Goal: Contribute content: Add original content to the website for others to see

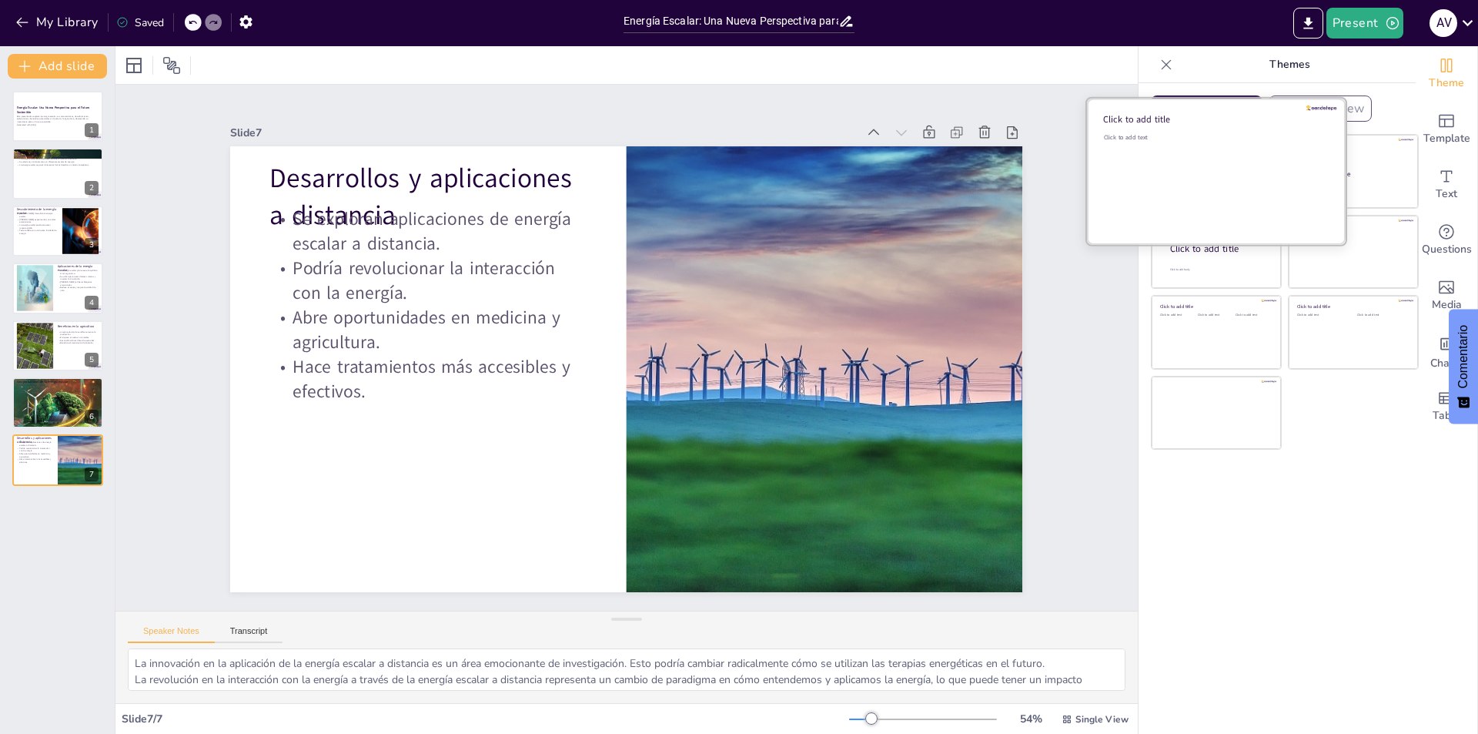
click at [1176, 120] on div "Click to add title" at bounding box center [1213, 119] width 220 height 12
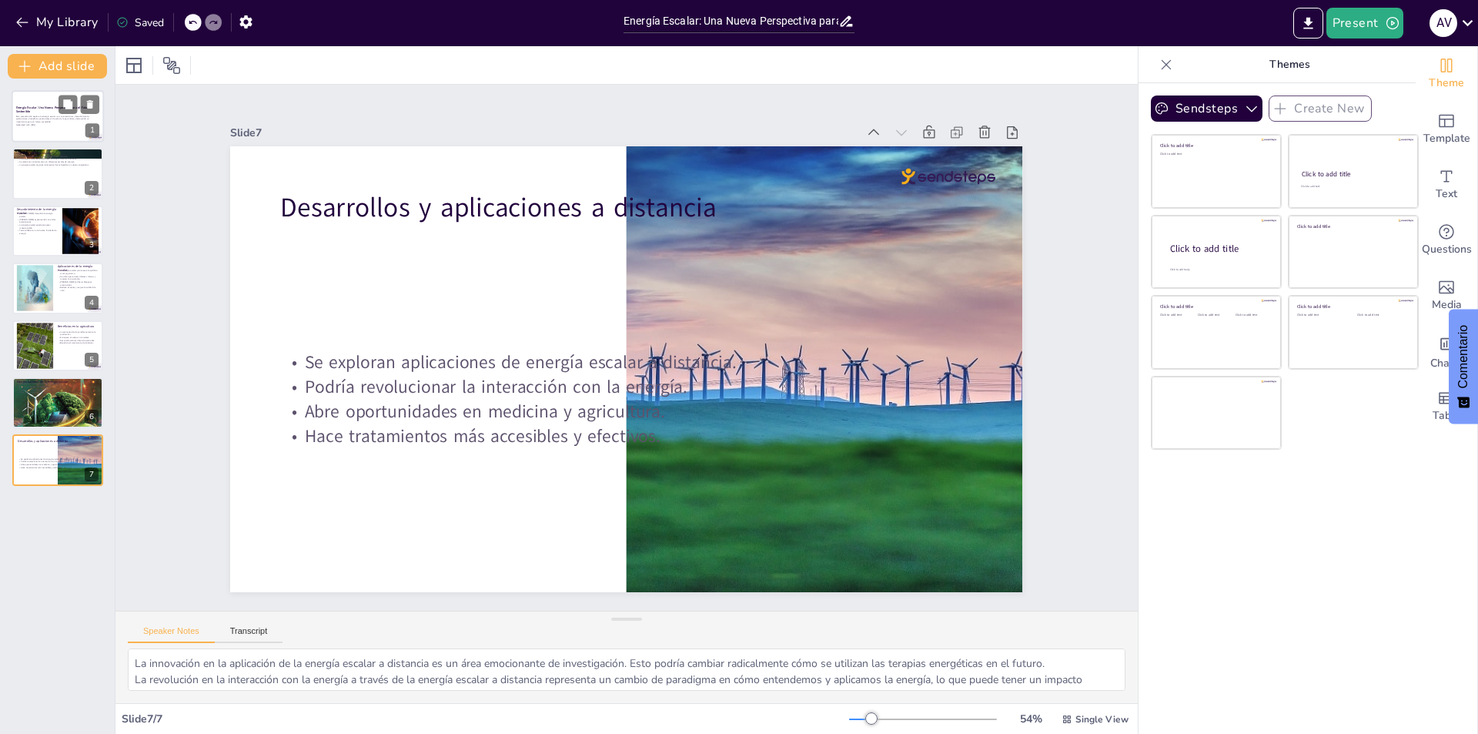
click at [56, 117] on p "Esta presentación explora la energía escalar, sus características, descubrimien…" at bounding box center [57, 119] width 83 height 8
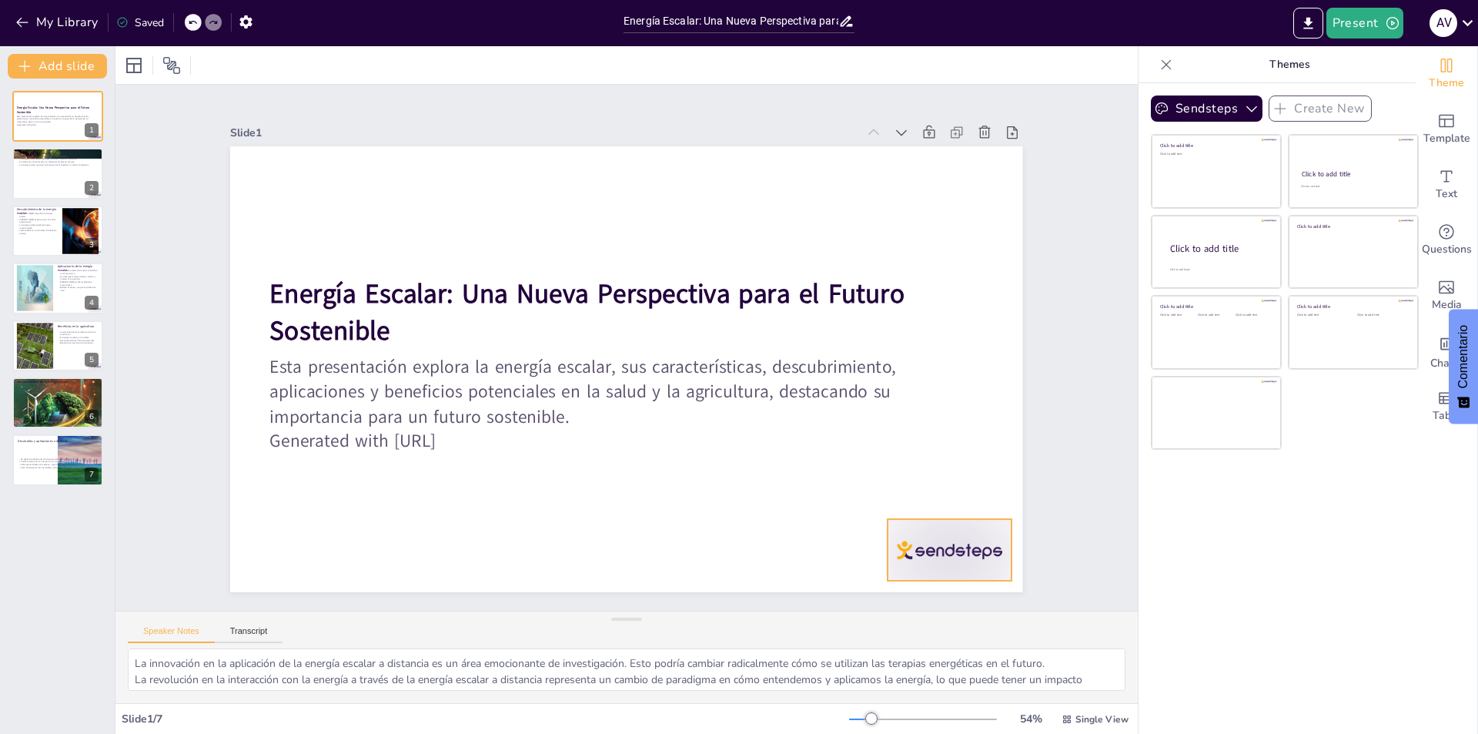
click at [924, 548] on div at bounding box center [950, 550] width 124 height 62
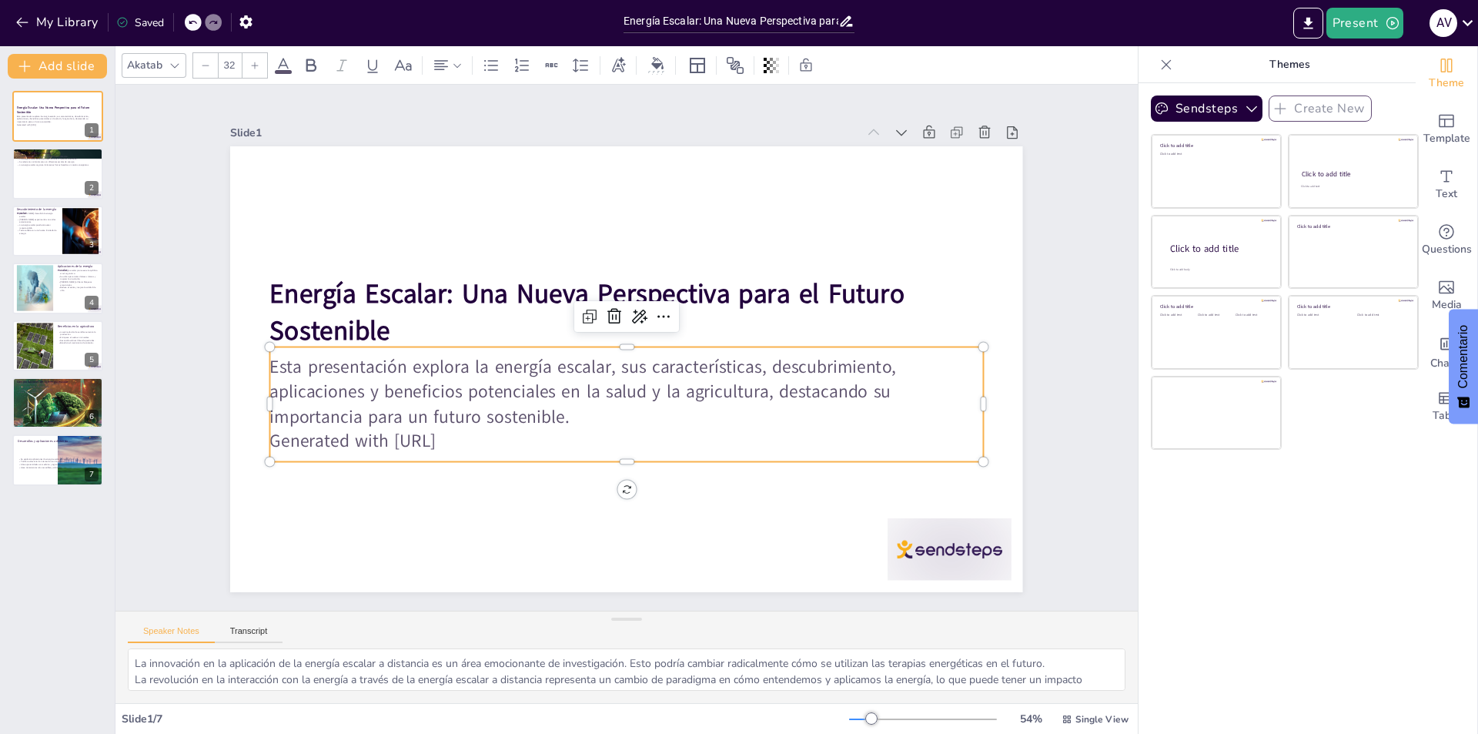
click at [480, 433] on p "Generated with [URL]" at bounding box center [626, 441] width 713 height 25
click at [461, 439] on p "Generated with [URL]" at bounding box center [626, 441] width 713 height 25
click at [632, 310] on icon at bounding box center [639, 317] width 15 height 14
click at [743, 445] on div "Ajustar el tono" at bounding box center [692, 458] width 142 height 27
click at [651, 448] on font "Intelectual" at bounding box center [656, 444] width 50 height 15
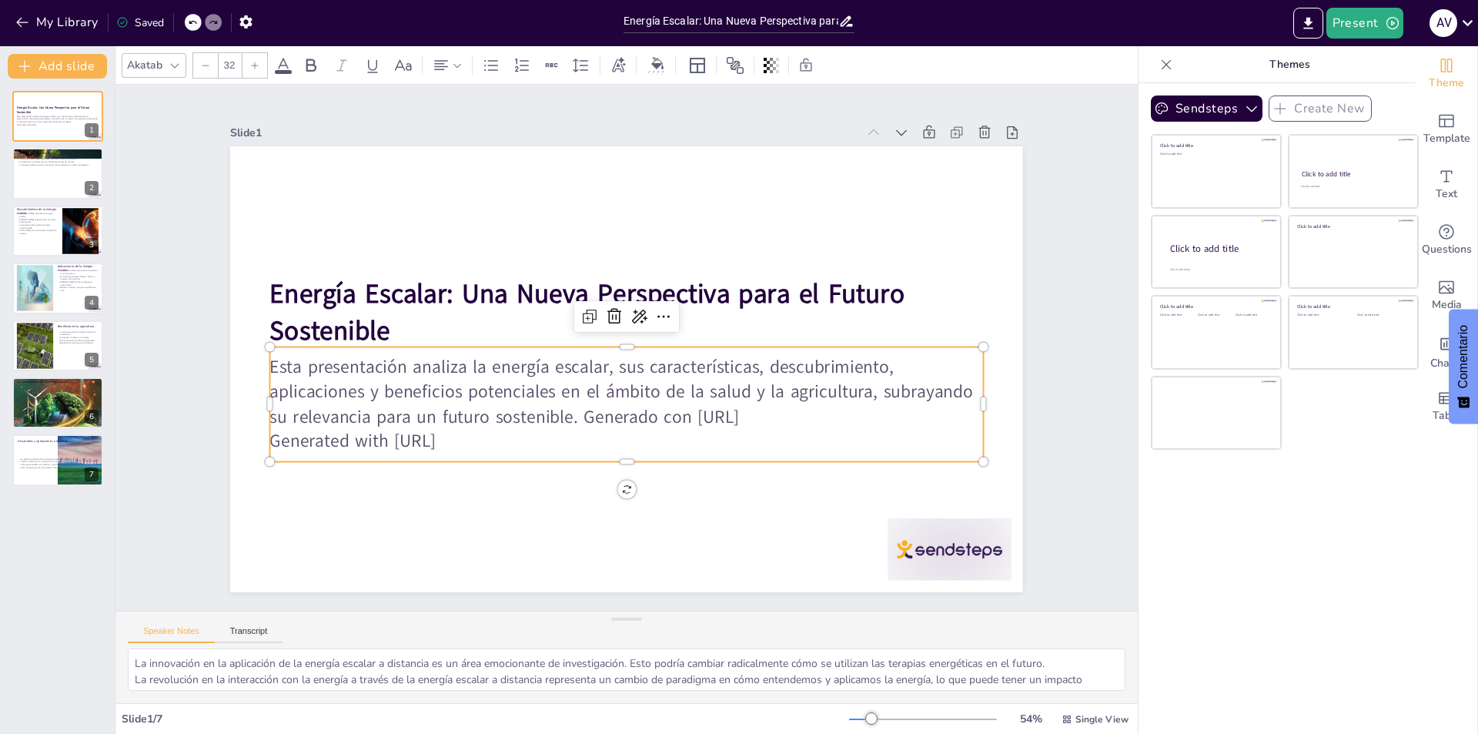
click at [615, 489] on div "Energía Escalar: Una Nueva Perspectiva para el Futuro Sostenible Esta presentac…" at bounding box center [626, 369] width 792 height 446
click at [483, 440] on p "Generated with [URL]" at bounding box center [626, 441] width 713 height 25
click at [288, 70] on span at bounding box center [283, 72] width 17 height 4
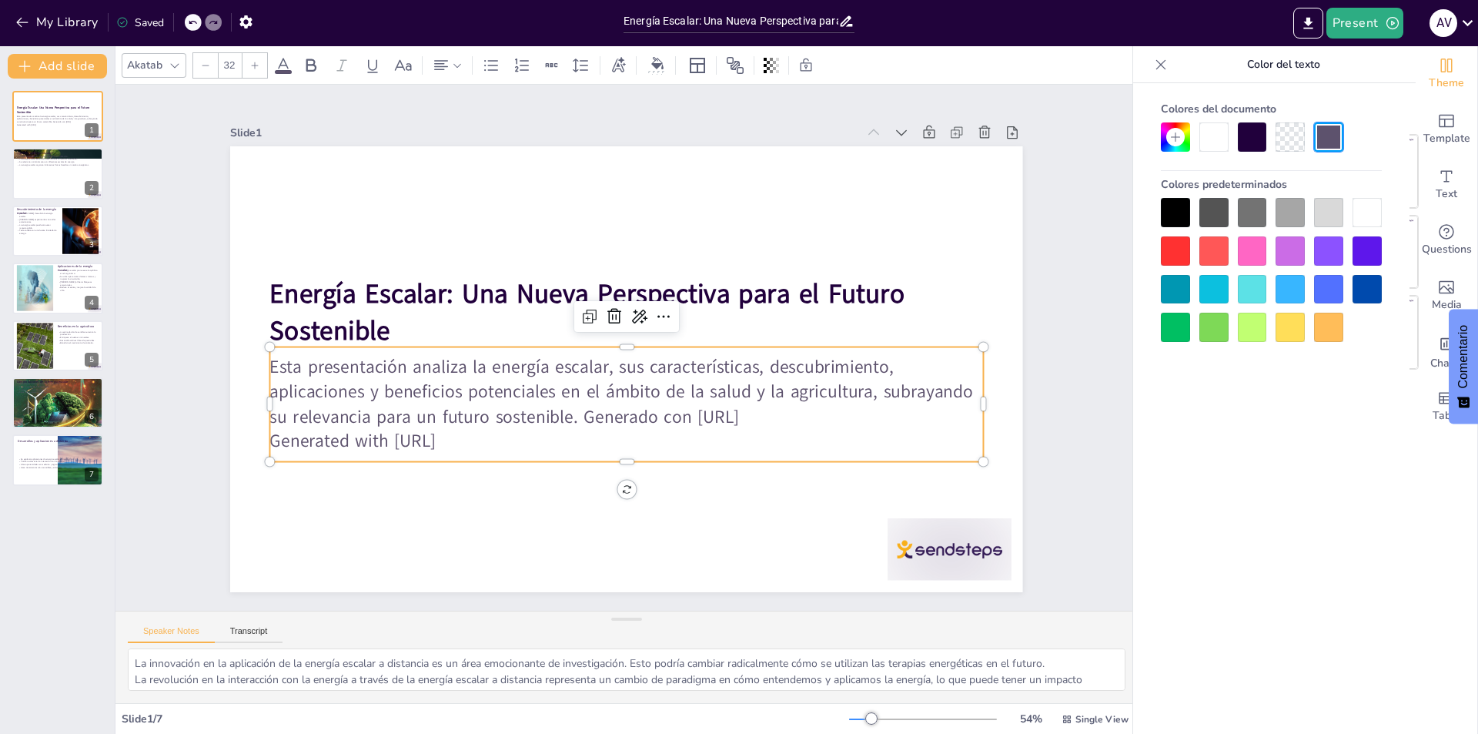
click at [1165, 68] on icon at bounding box center [1162, 64] width 10 height 10
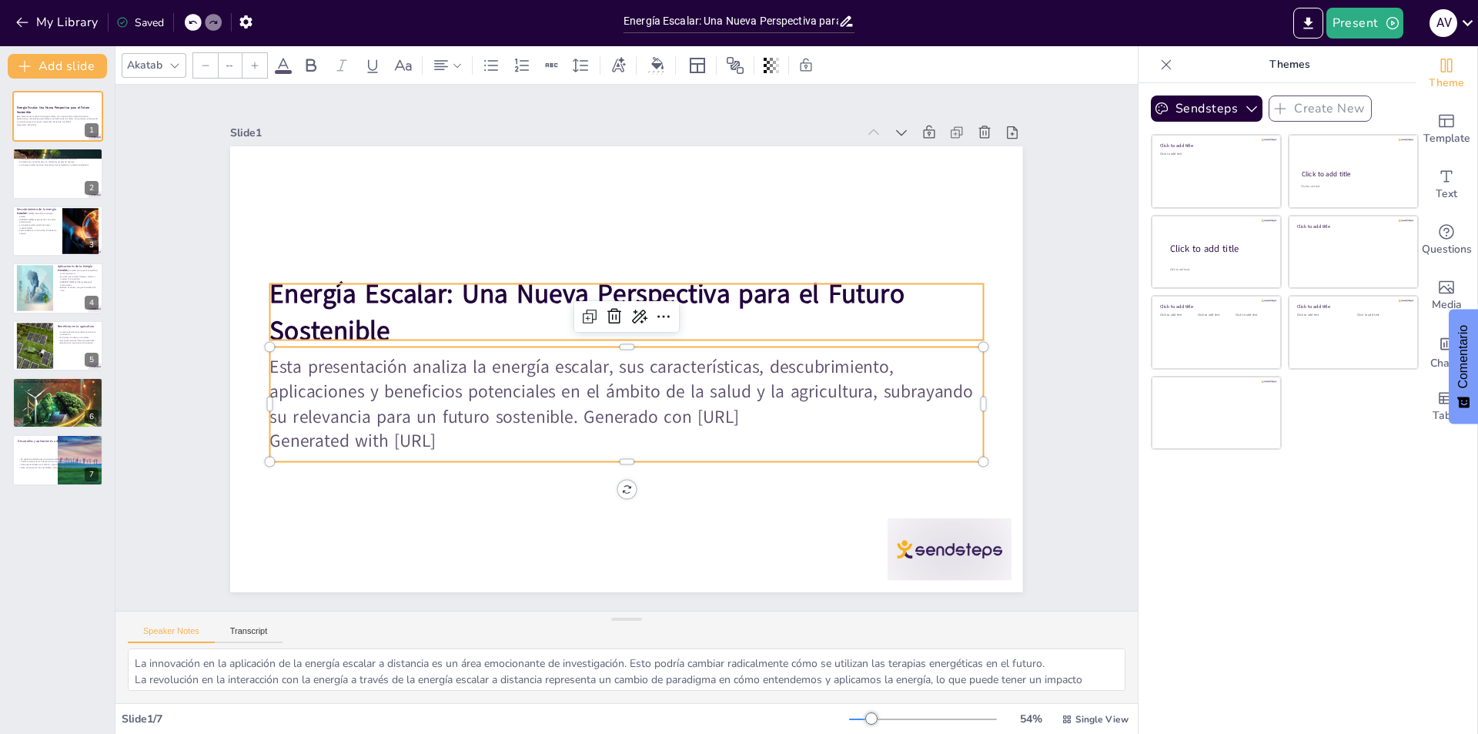
type input "48"
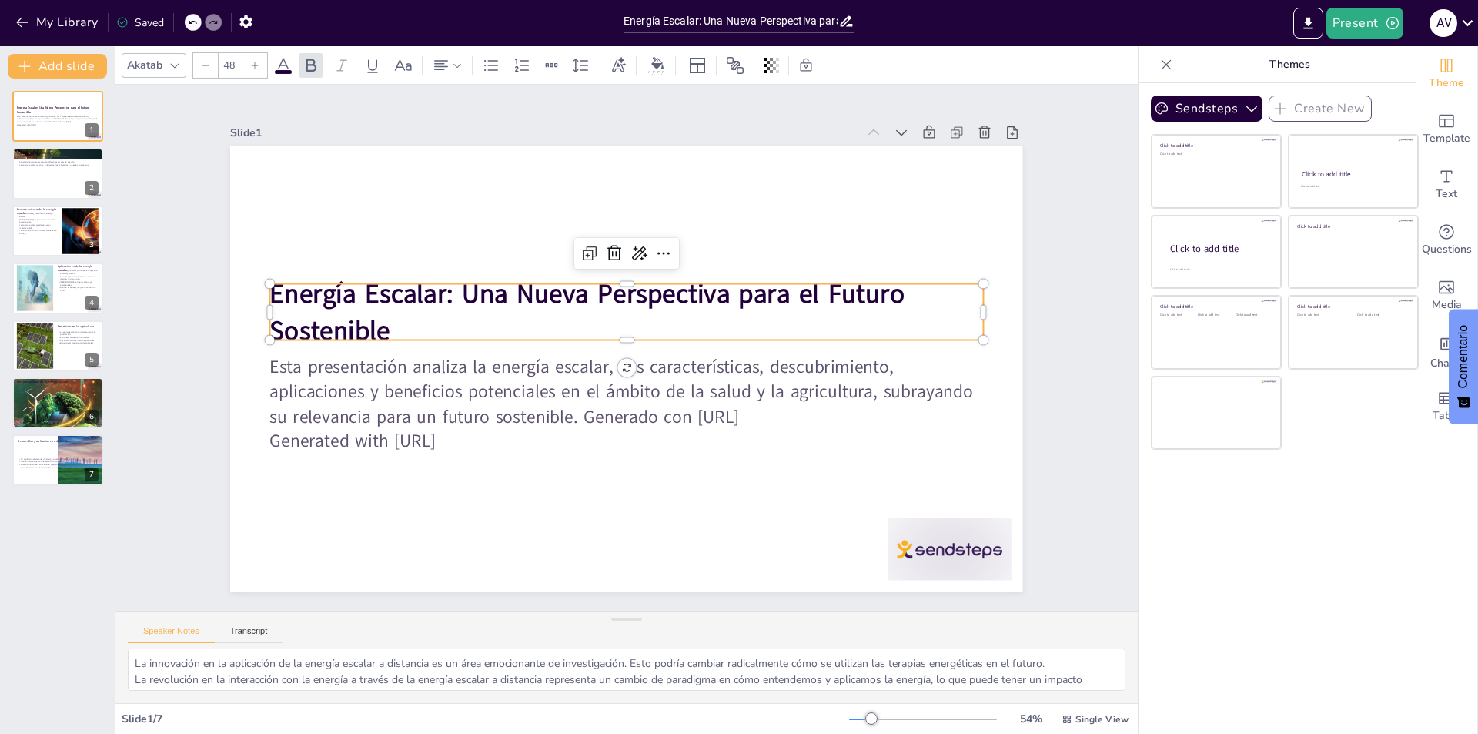
click at [357, 290] on strong "Energía Escalar: Una Nueva Perspectiva para el Futuro Sostenible" at bounding box center [587, 312] width 635 height 73
click at [625, 62] on icon at bounding box center [618, 65] width 17 height 17
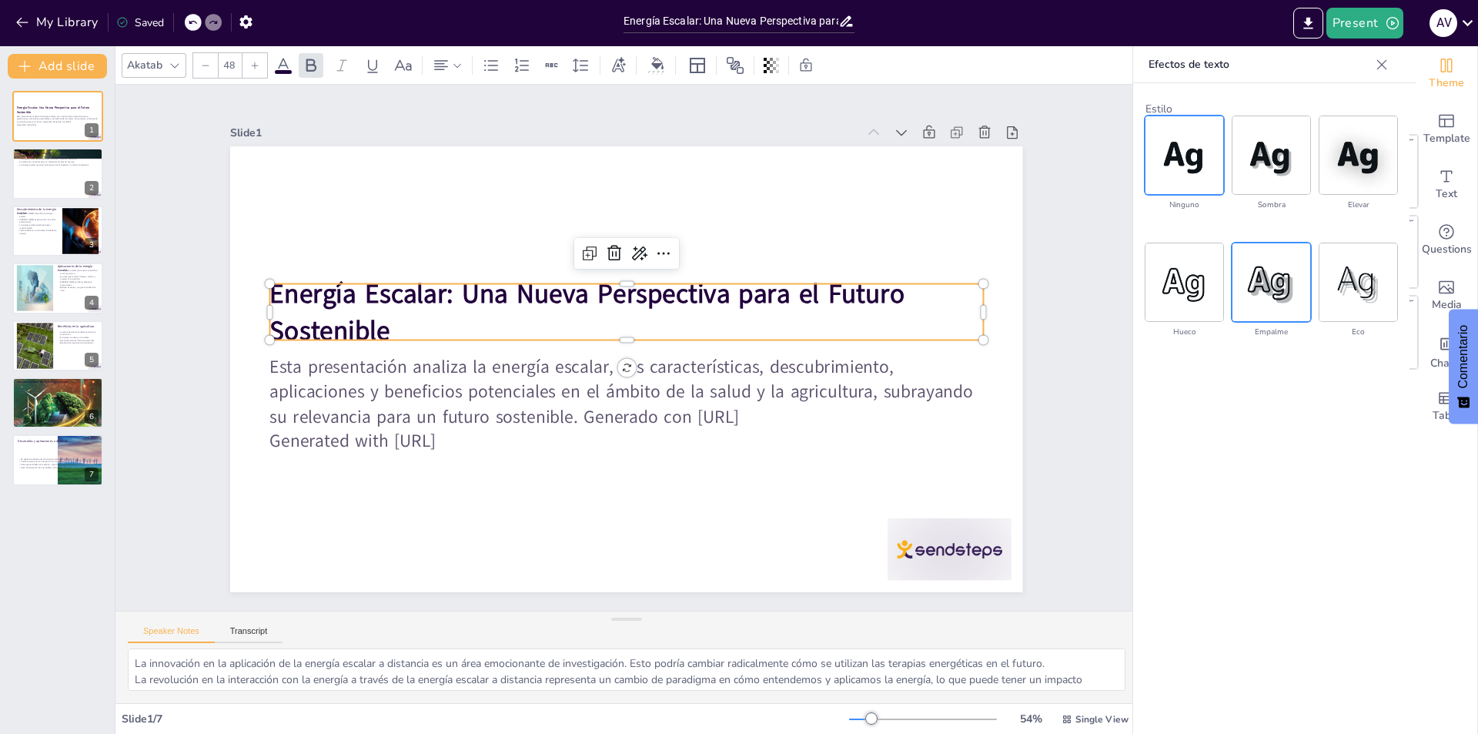
click at [1288, 289] on img at bounding box center [1272, 282] width 78 height 78
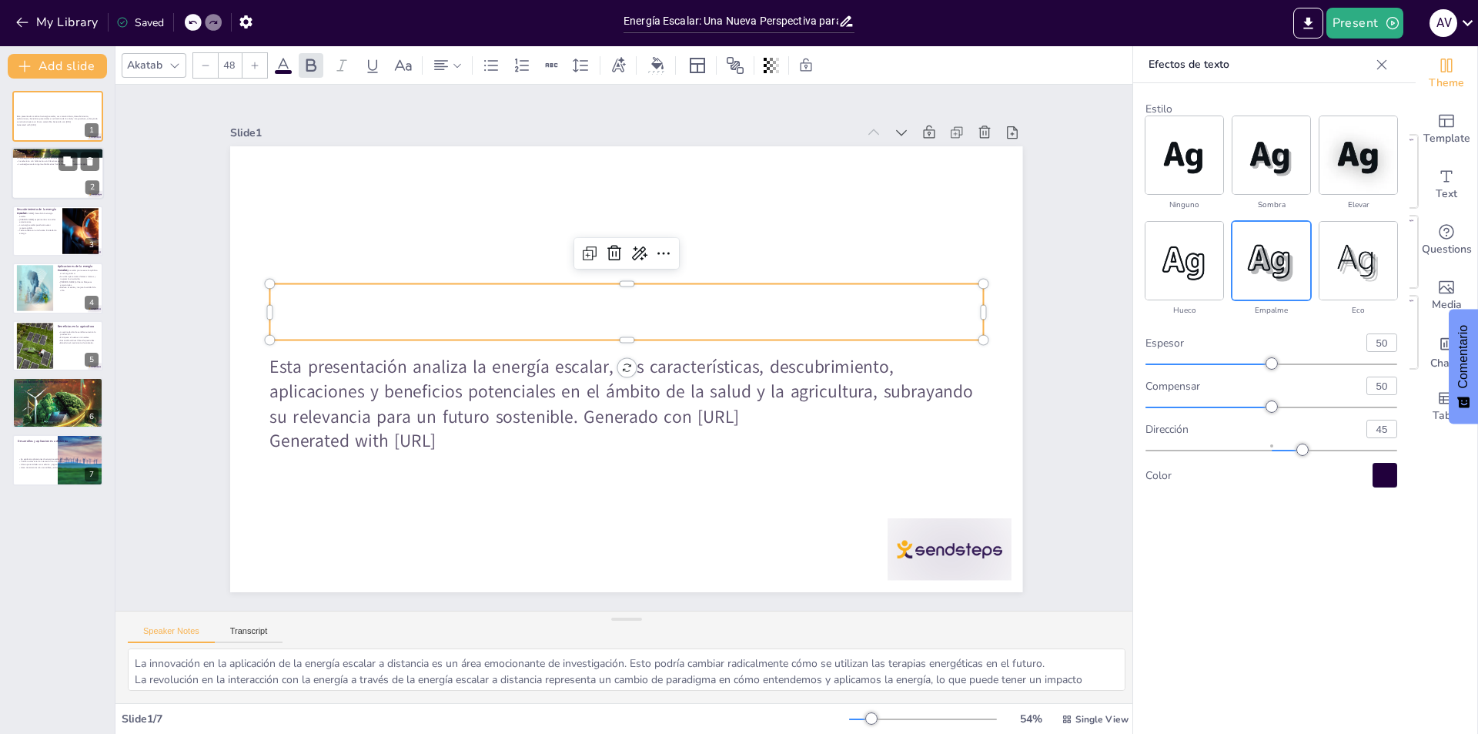
click at [32, 188] on div at bounding box center [58, 174] width 92 height 52
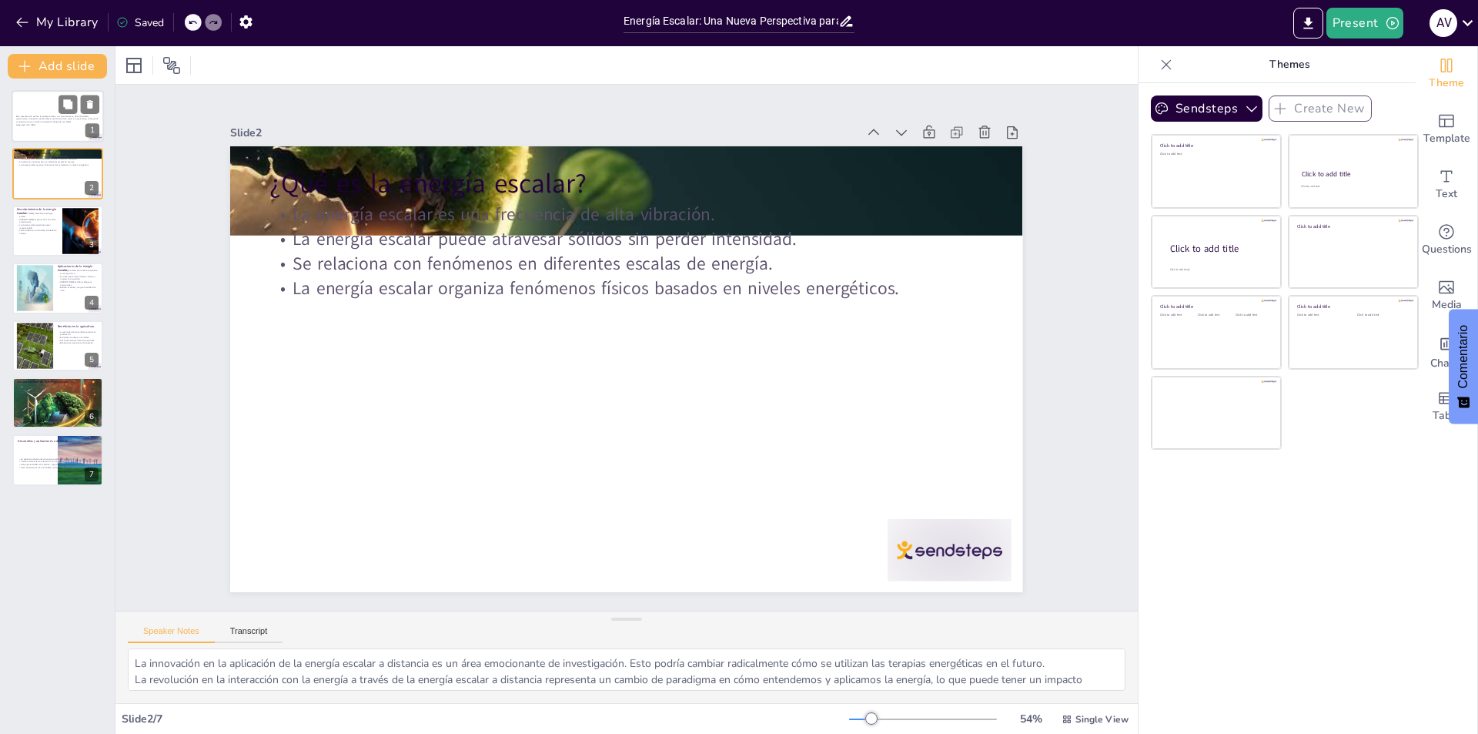
click at [43, 132] on div at bounding box center [58, 116] width 92 height 52
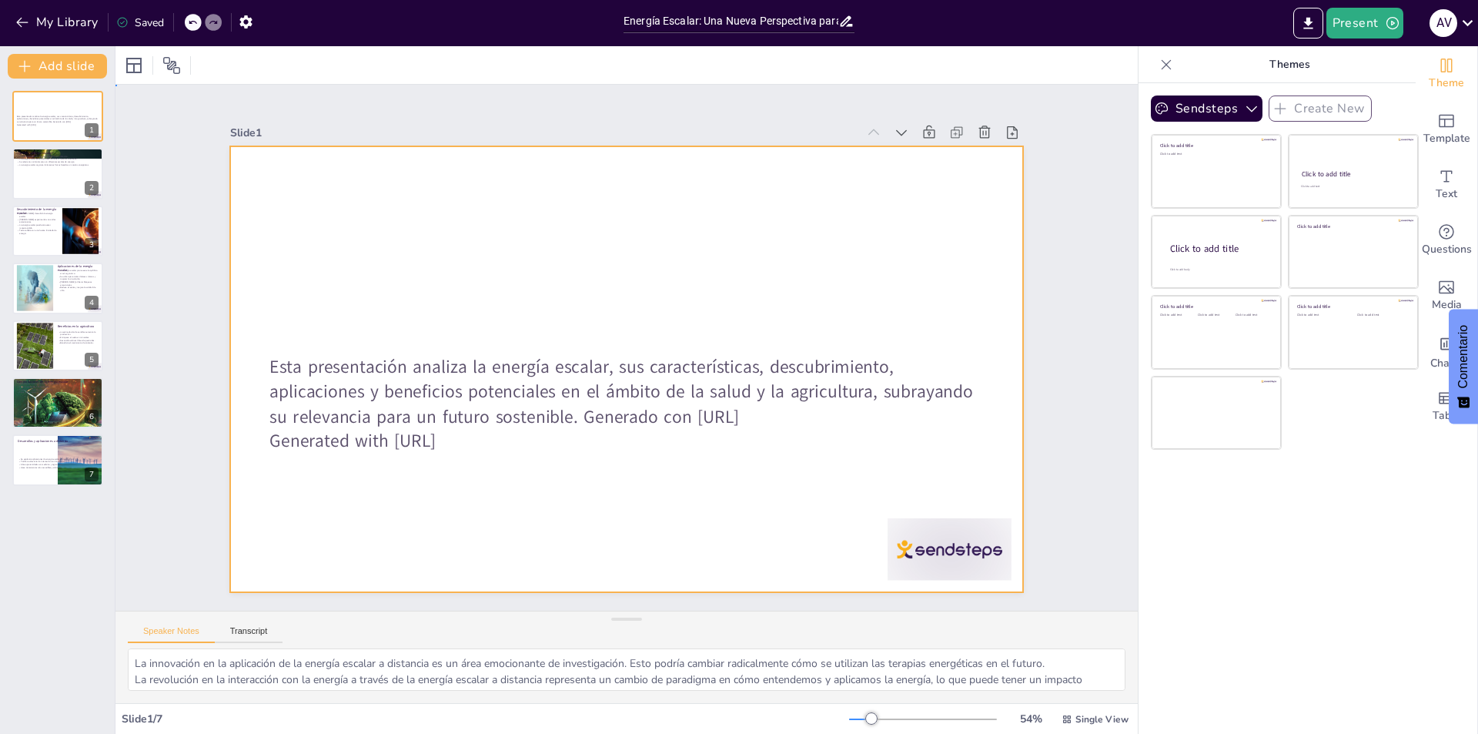
click at [390, 255] on div at bounding box center [626, 369] width 792 height 446
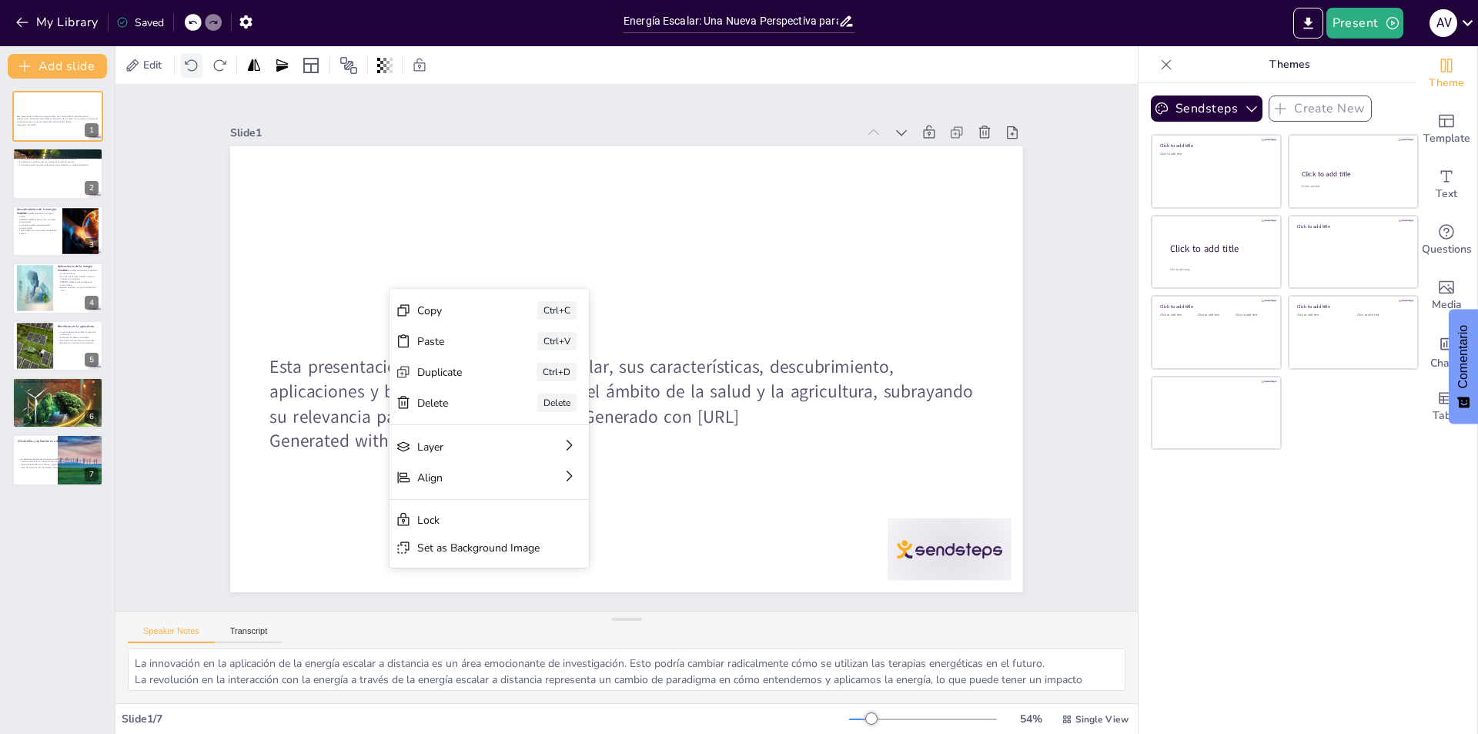
click at [192, 59] on icon at bounding box center [191, 65] width 15 height 15
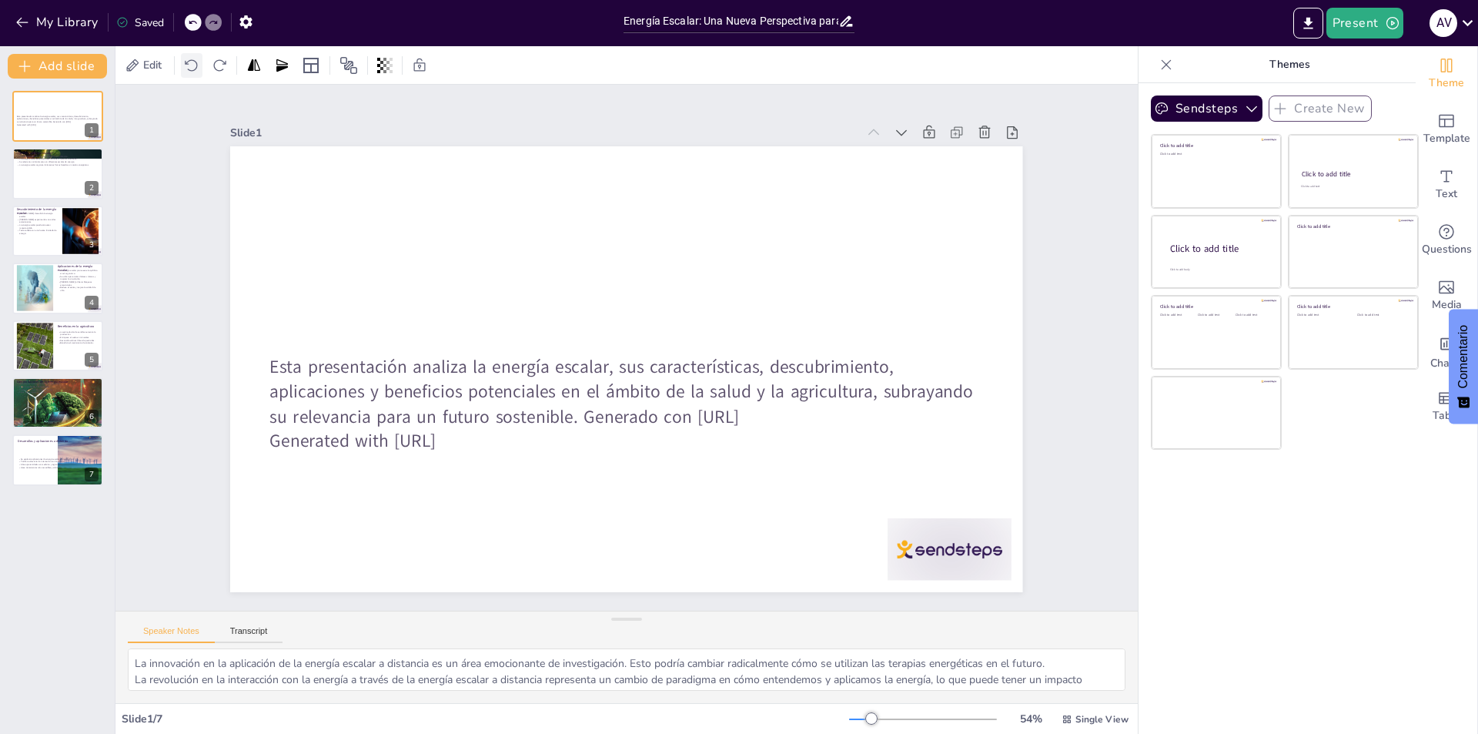
click at [192, 59] on icon at bounding box center [191, 65] width 15 height 15
click at [192, 62] on icon at bounding box center [191, 65] width 15 height 15
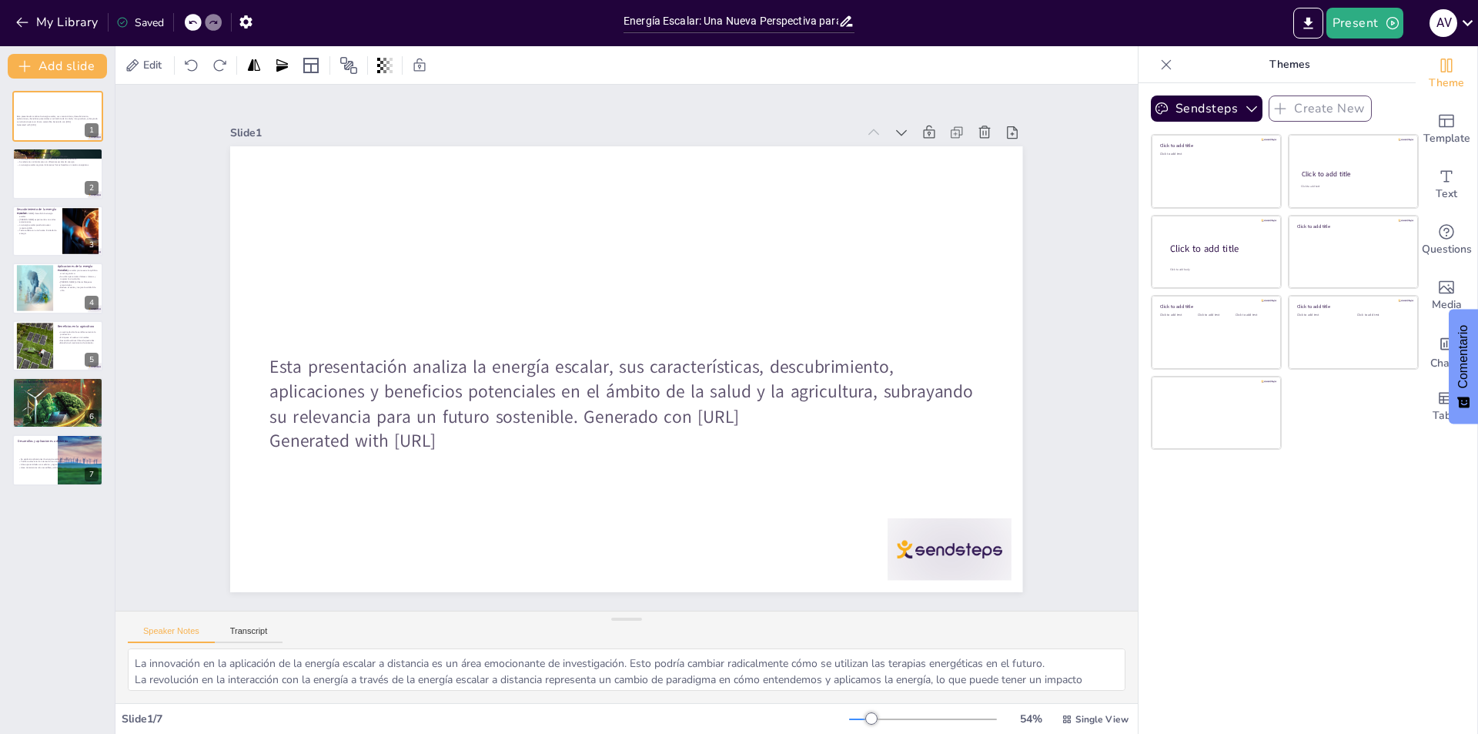
click at [193, 20] on icon at bounding box center [192, 22] width 9 height 9
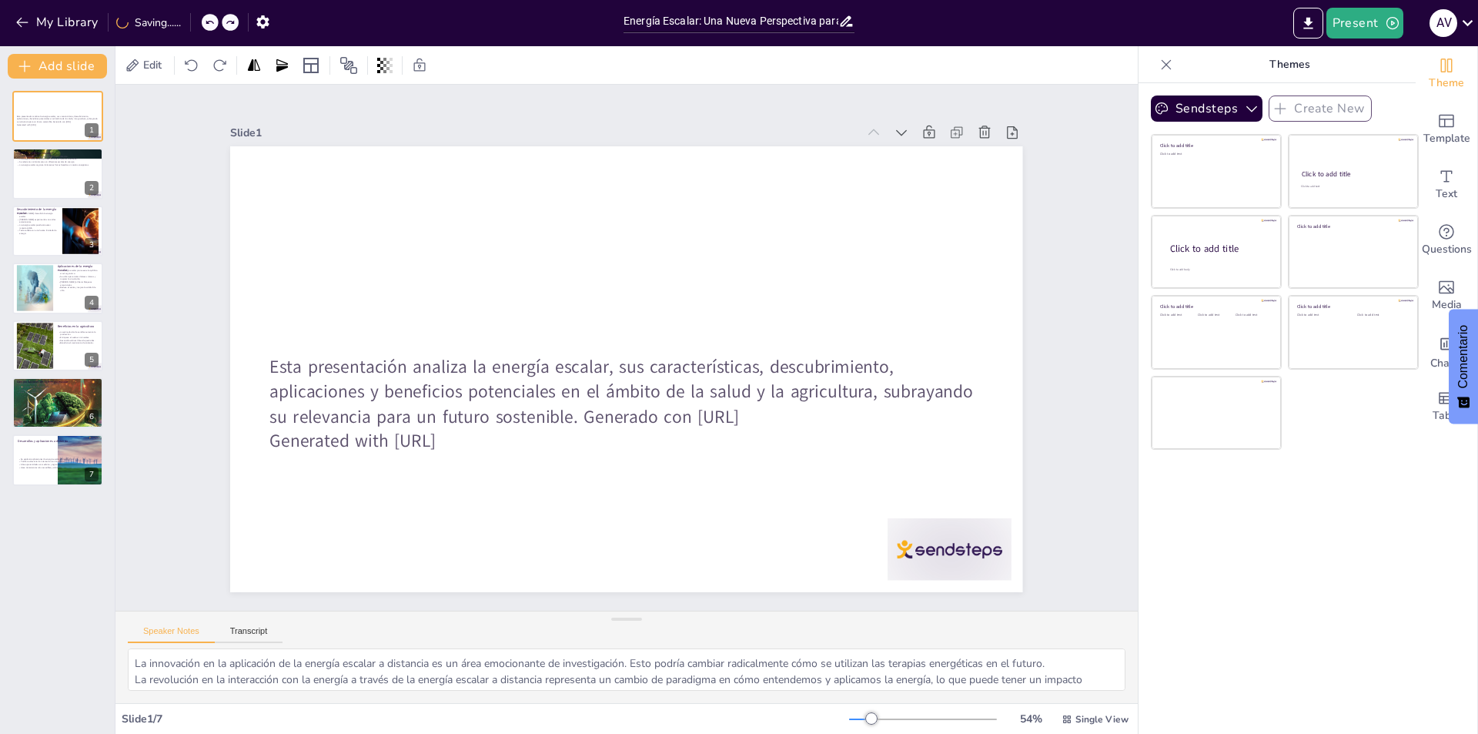
click at [193, 20] on div "My Library Saving......" at bounding box center [138, 22] width 277 height 28
click at [193, 20] on icon at bounding box center [192, 22] width 9 height 9
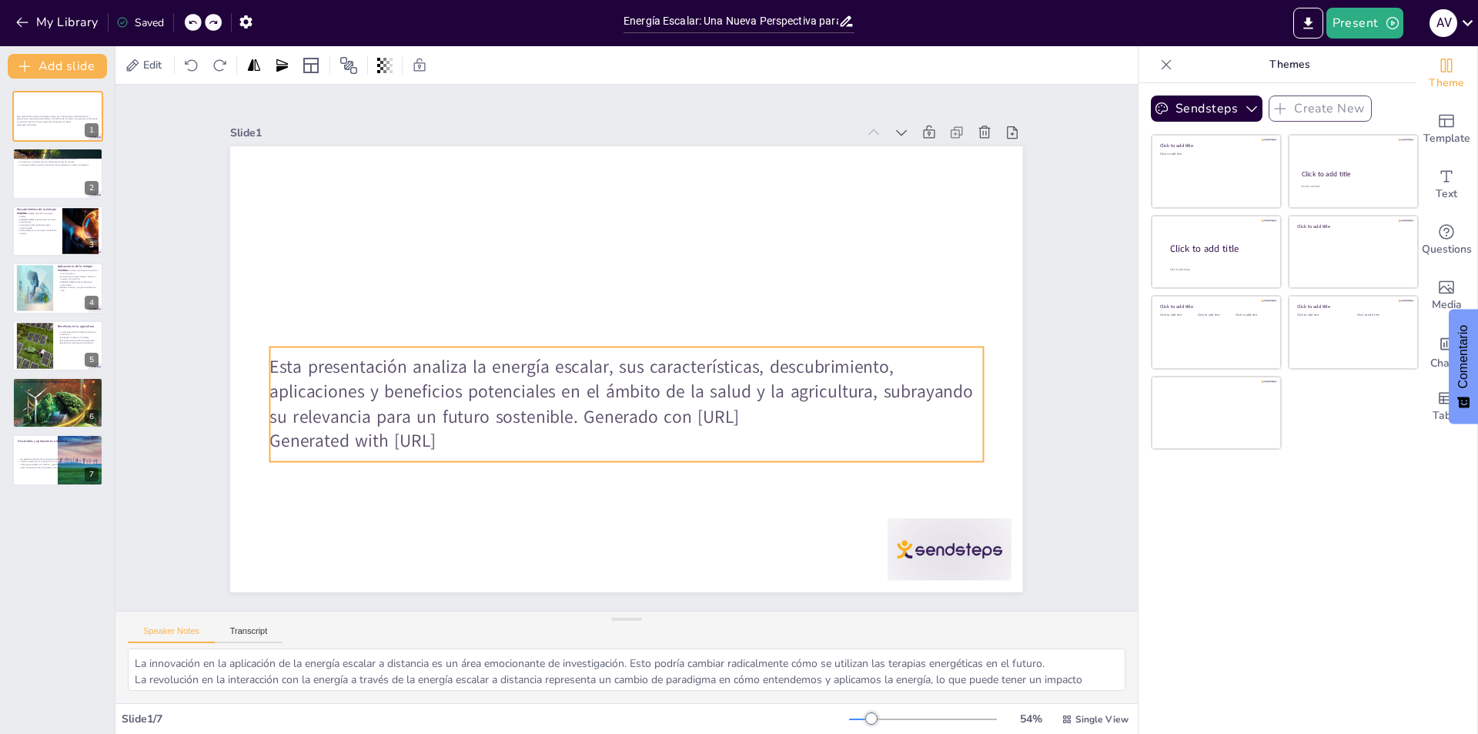
click at [379, 363] on p "Esta presentación analiza la energía escalar, sus características, descubrimien…" at bounding box center [626, 392] width 713 height 74
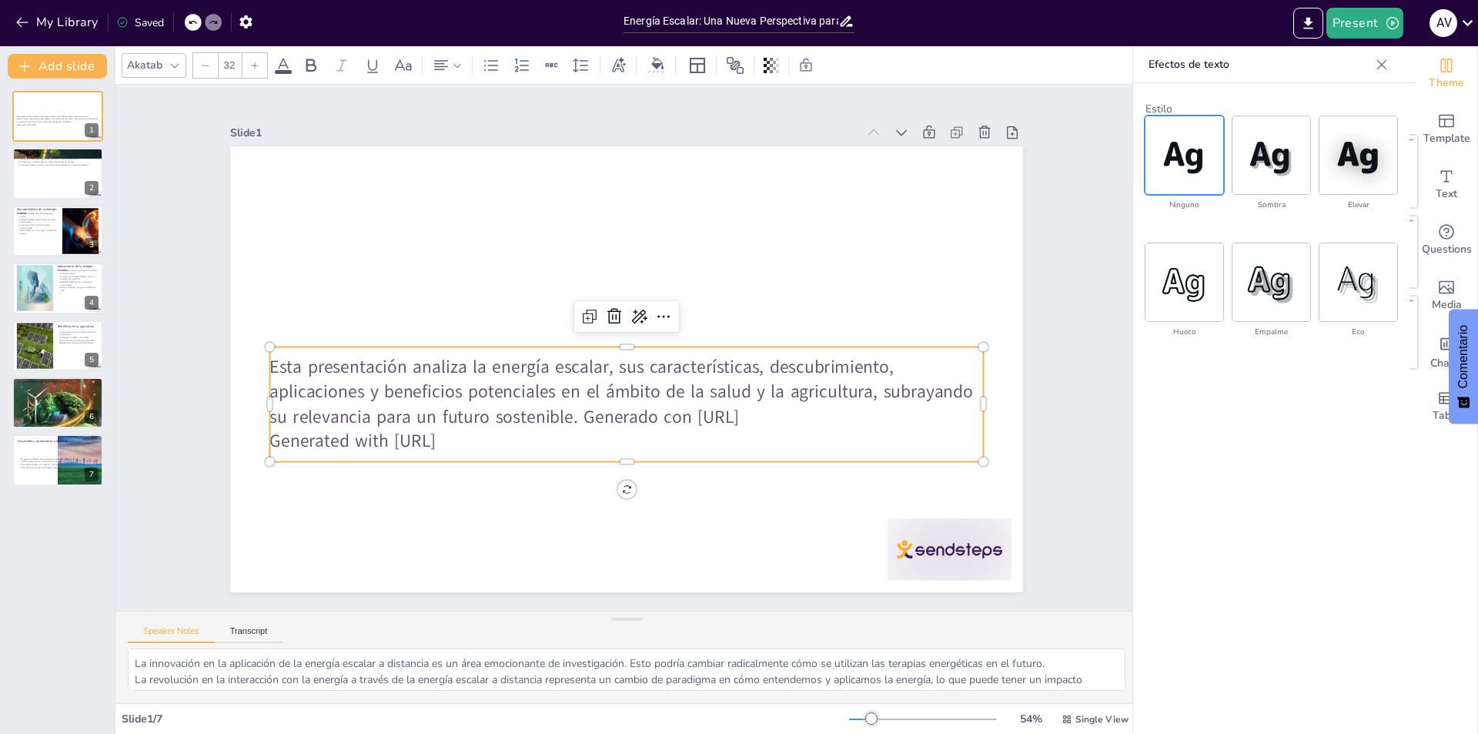
click at [270, 358] on p "Esta presentación analiza la energía escalar, sus características, descubrimien…" at bounding box center [626, 392] width 713 height 74
click at [270, 367] on p "Esta presentación analiza la energía escalar, sus características, descubrimien…" at bounding box center [626, 394] width 713 height 74
click at [310, 368] on span "Esta presentación analiza la energía escalar, sus características, descubrimien…" at bounding box center [622, 394] width 704 height 74
click at [1377, 290] on img at bounding box center [1359, 282] width 78 height 78
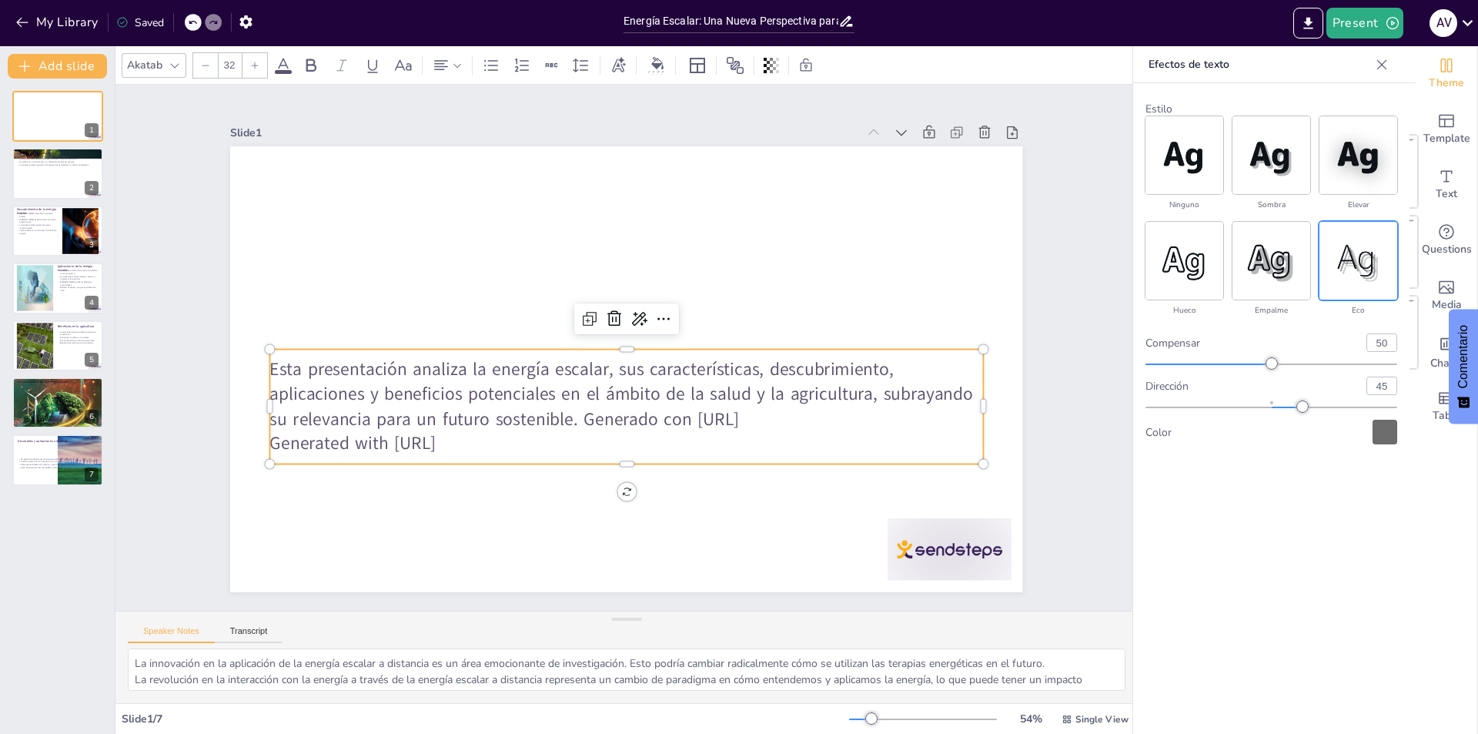
click at [1158, 438] on font "Color" at bounding box center [1159, 432] width 26 height 15
click at [1391, 436] on div at bounding box center [1385, 432] width 25 height 25
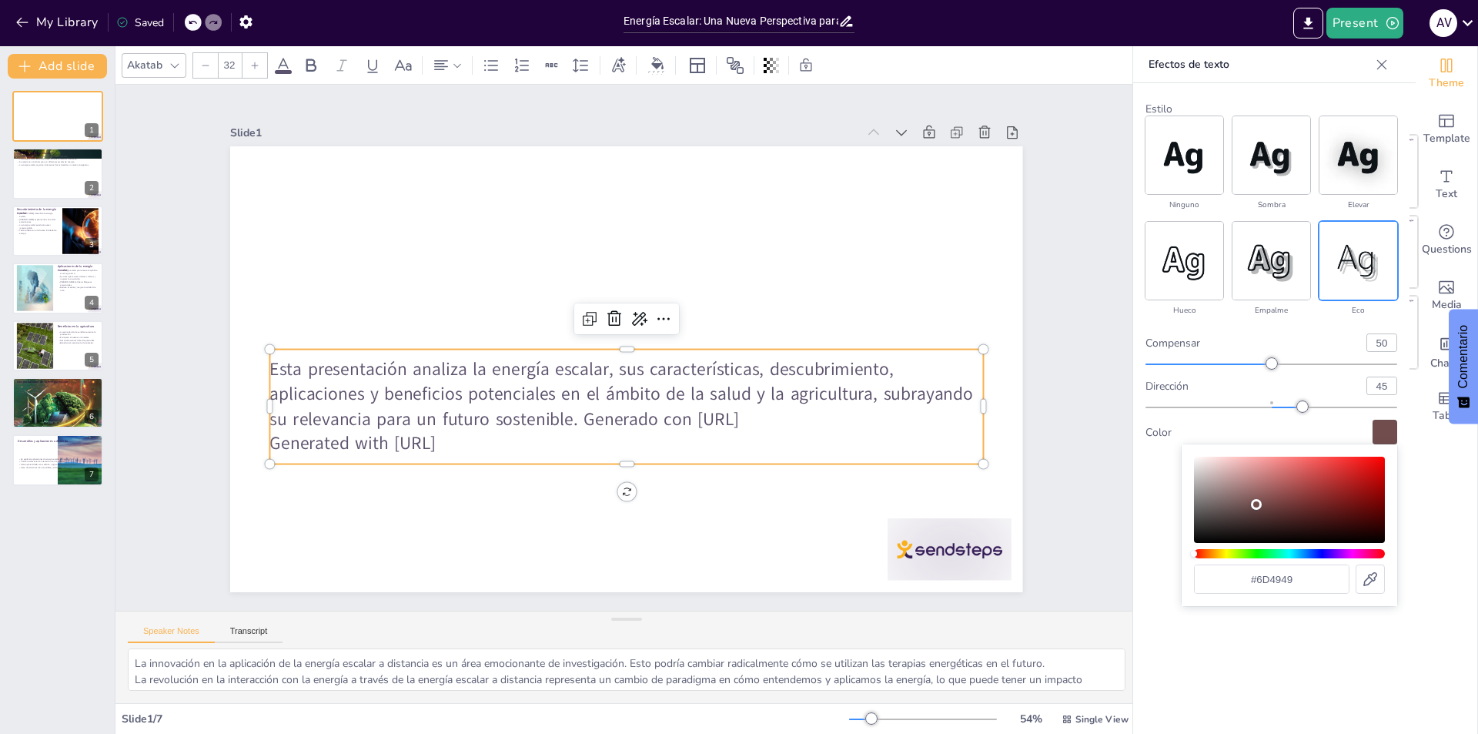
type input "#6b4747"
drag, startPoint x: 1196, startPoint y: 505, endPoint x: 1258, endPoint y: 507, distance: 62.4
click at [1258, 507] on div "Color" at bounding box center [1258, 506] width 11 height 11
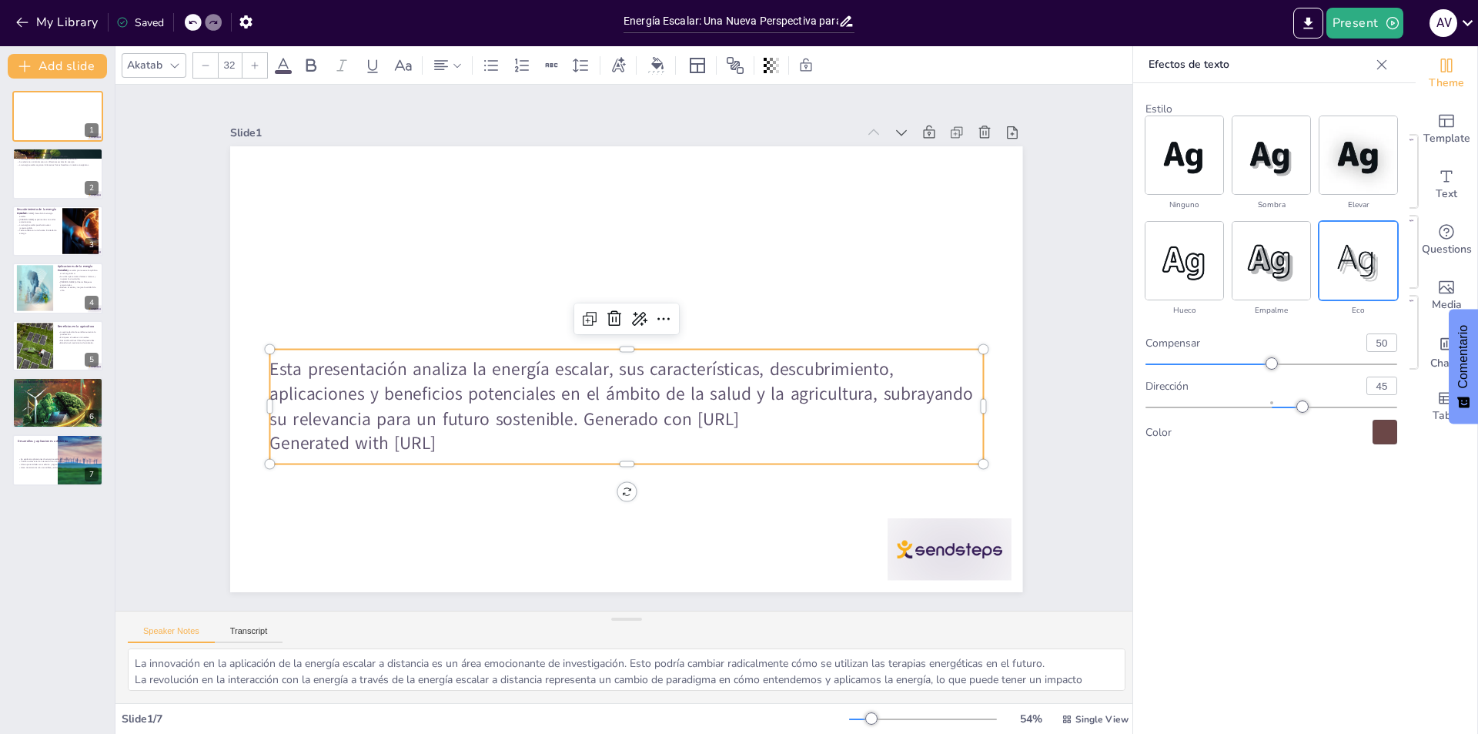
click at [1269, 416] on div "compensar 50 dirección 45 Color" at bounding box center [1272, 388] width 252 height 111
click at [173, 72] on div at bounding box center [175, 65] width 18 height 18
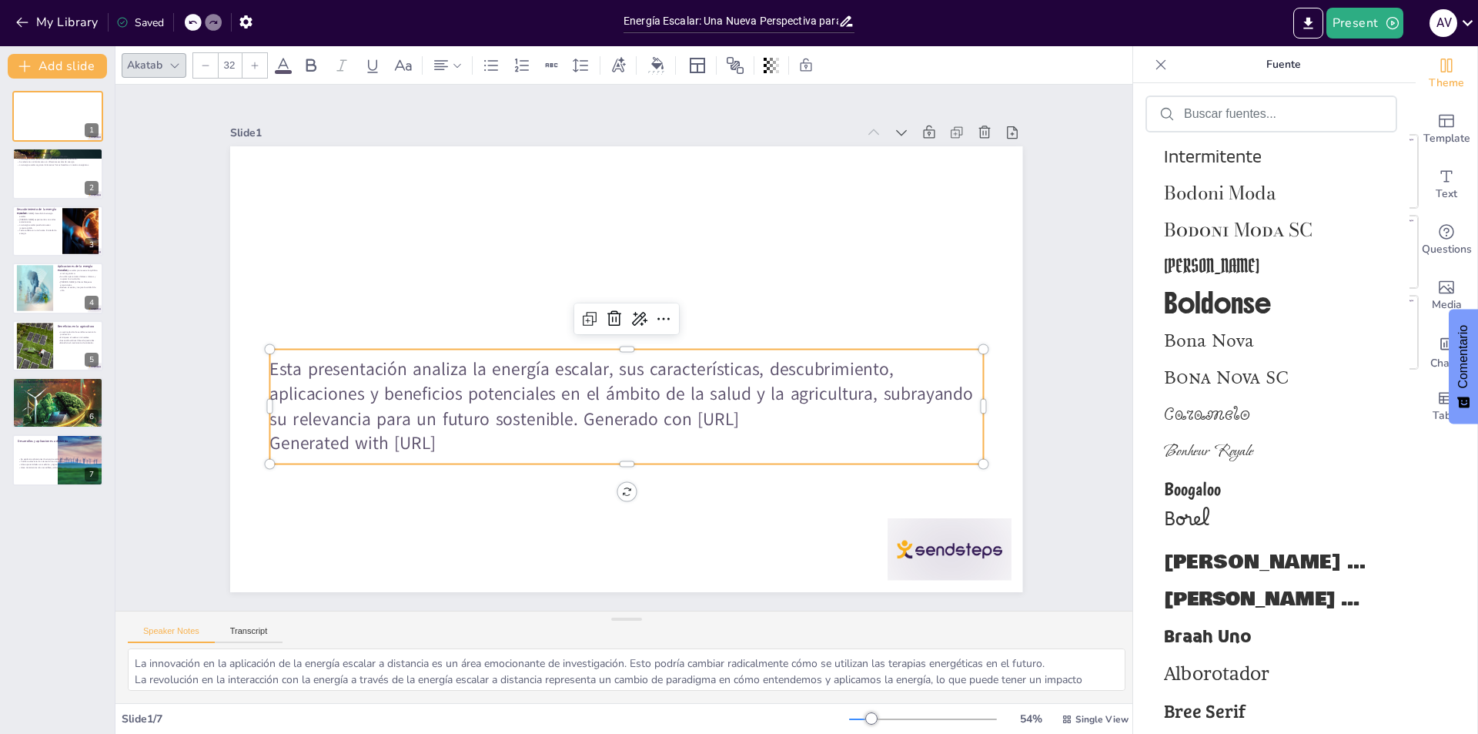
scroll to position [8404, 0]
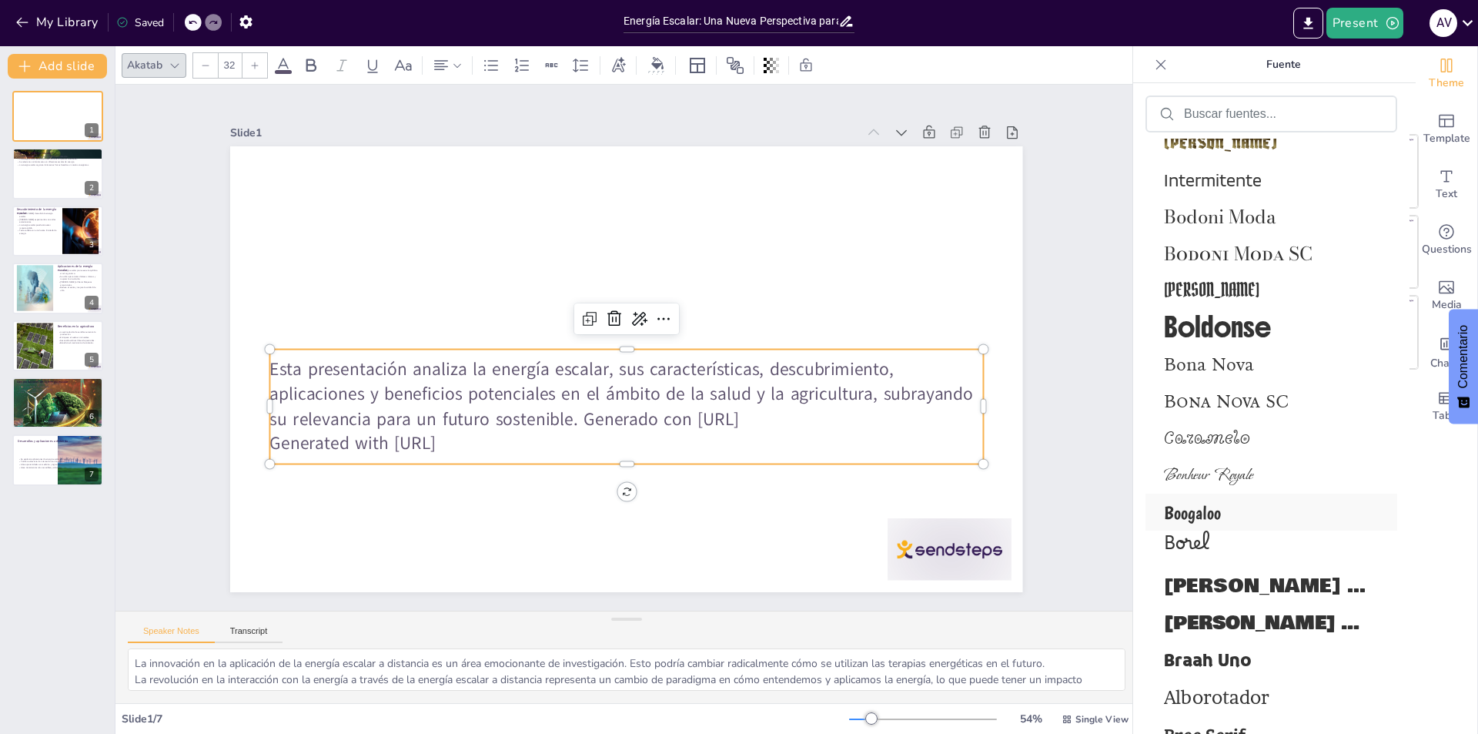
click at [1351, 503] on span "Boogaloo" at bounding box center [1268, 512] width 209 height 22
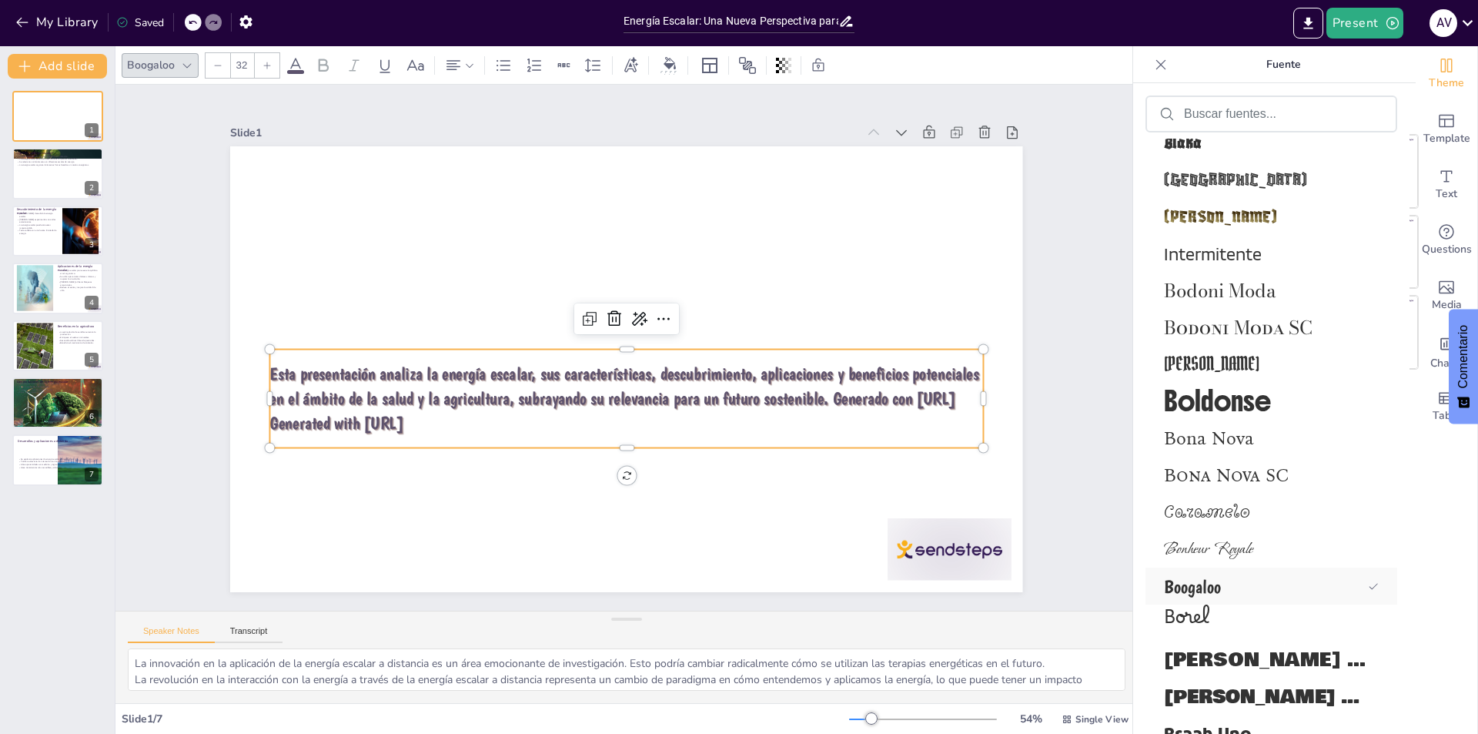
scroll to position [8478, 0]
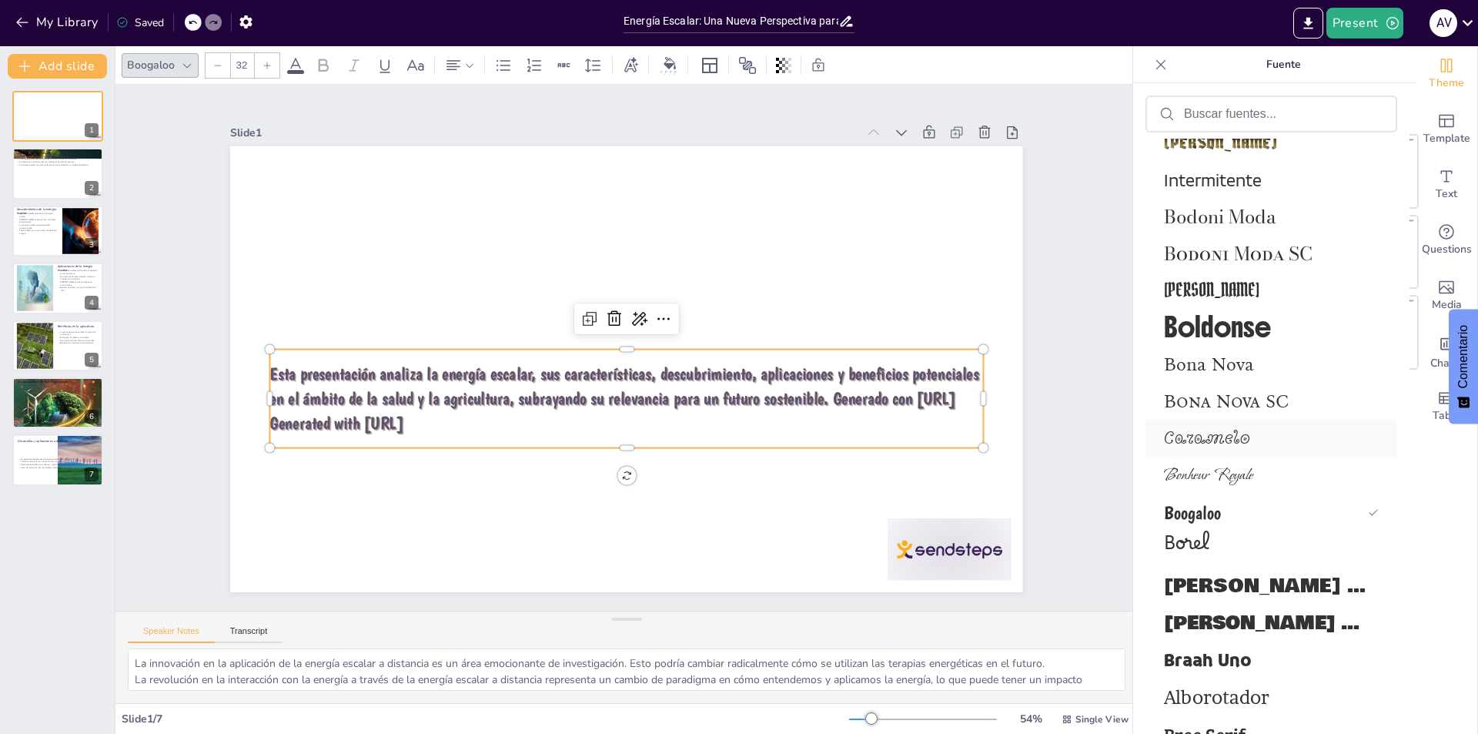
click at [1338, 450] on div "Caramelo" at bounding box center [1272, 438] width 252 height 37
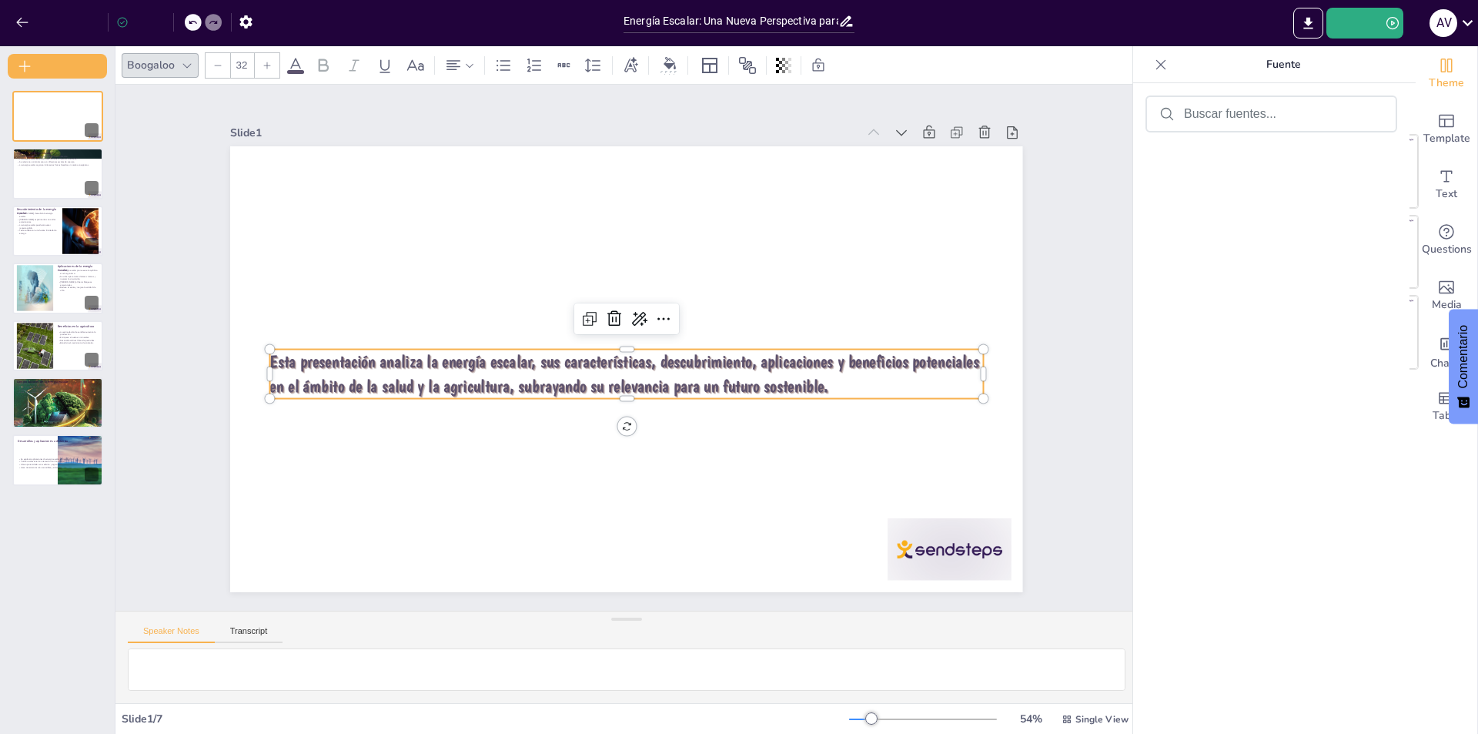
scroll to position [53333, 0]
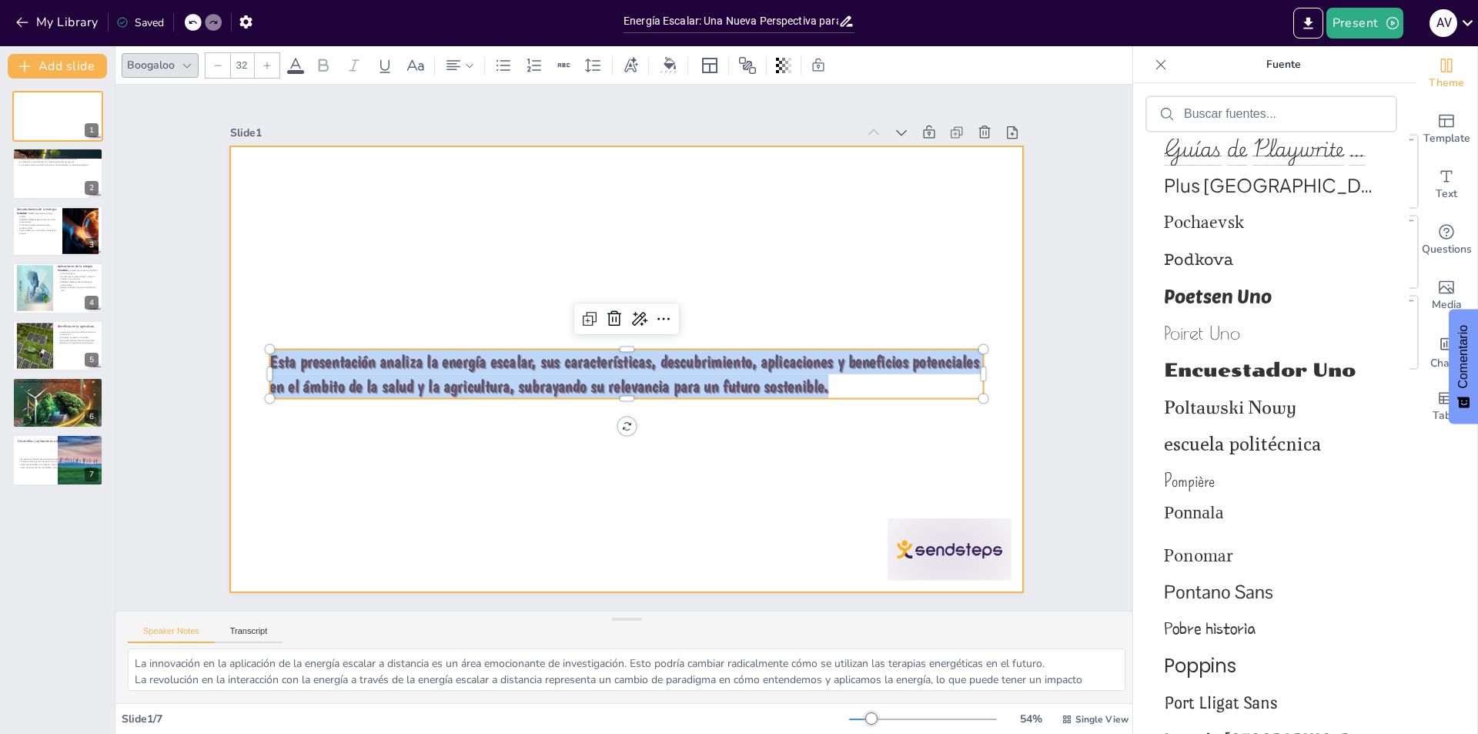
drag, startPoint x: 262, startPoint y: 357, endPoint x: 916, endPoint y: 444, distance: 660.2
click at [916, 444] on div "Energía Escalar: Una Nueva Perspectiva para el Futuro Sostenible Esta presentac…" at bounding box center [626, 369] width 792 height 446
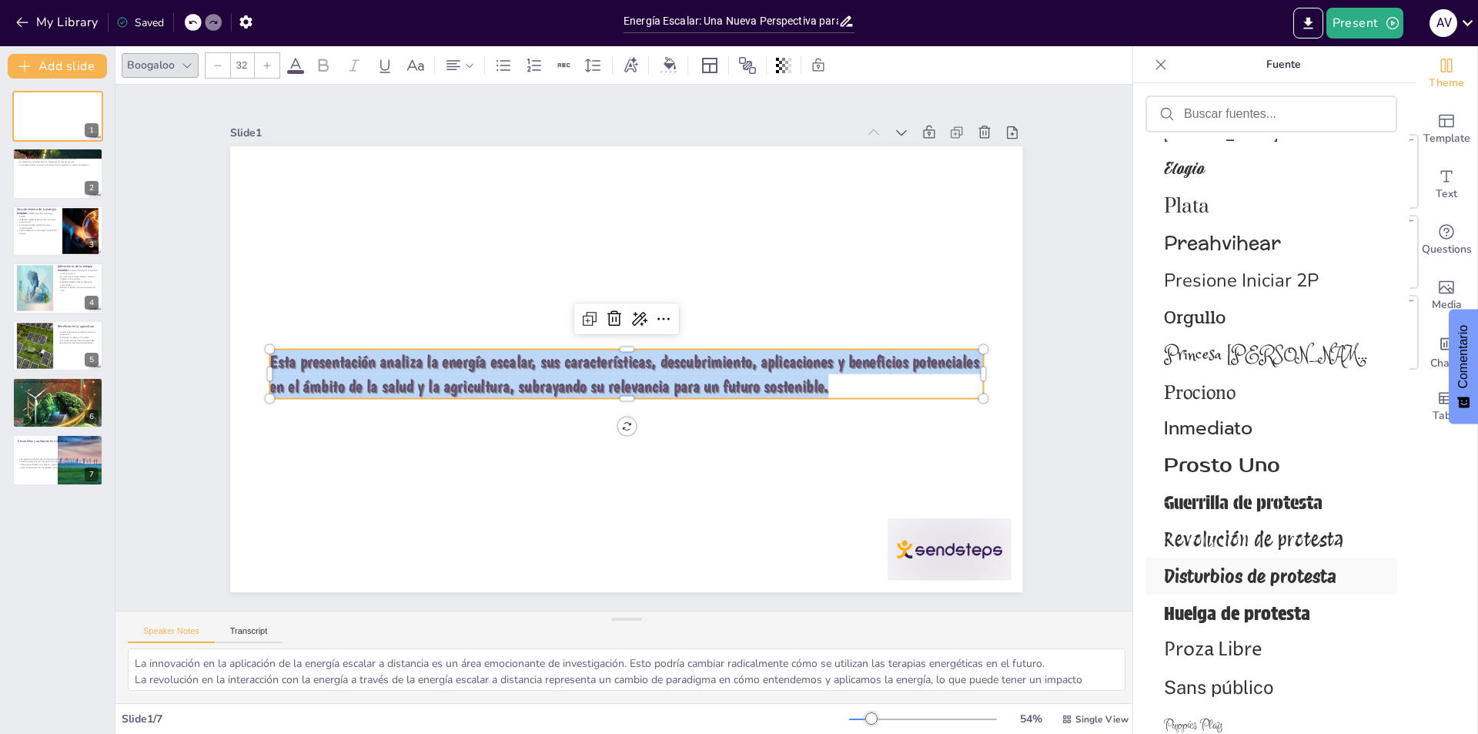
scroll to position [54056, 0]
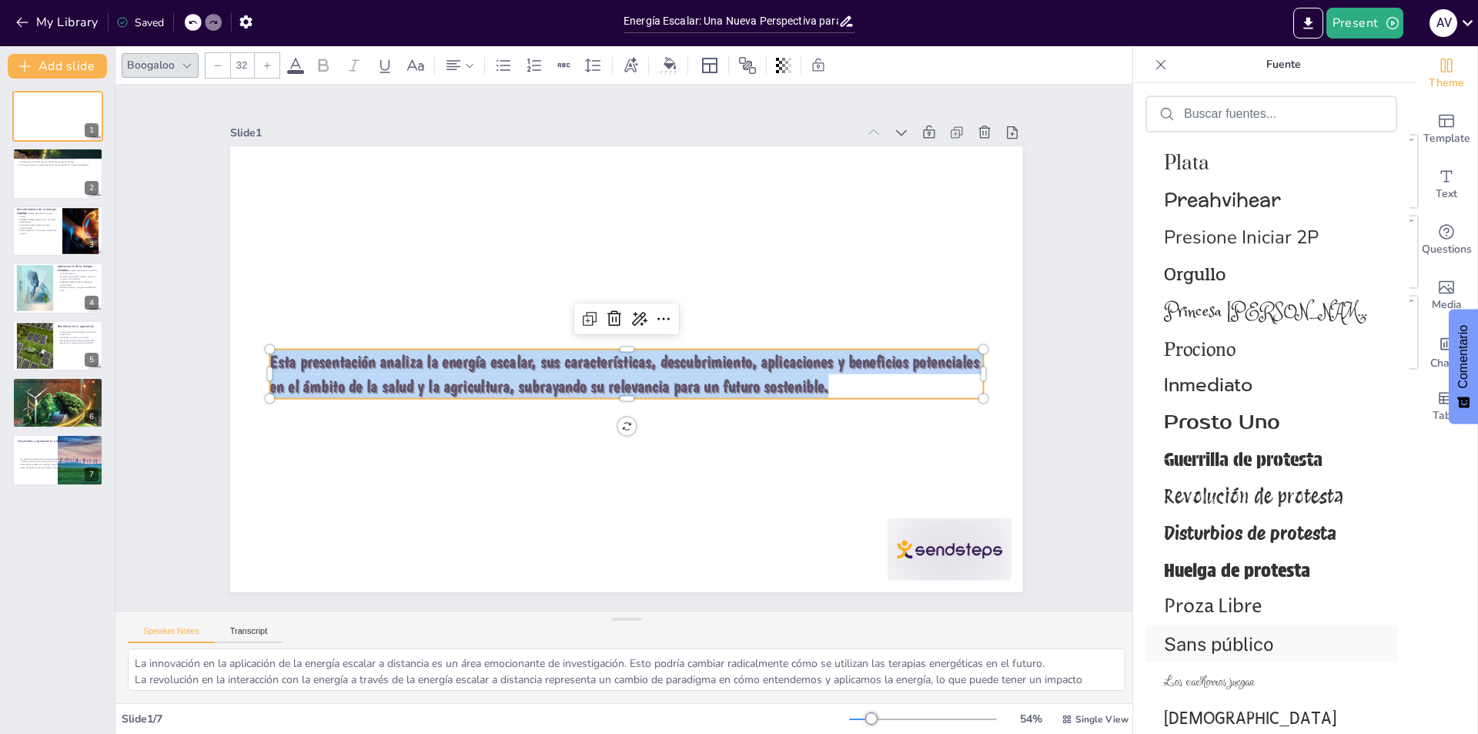
click at [1256, 647] on font "Sans público" at bounding box center [1219, 644] width 110 height 22
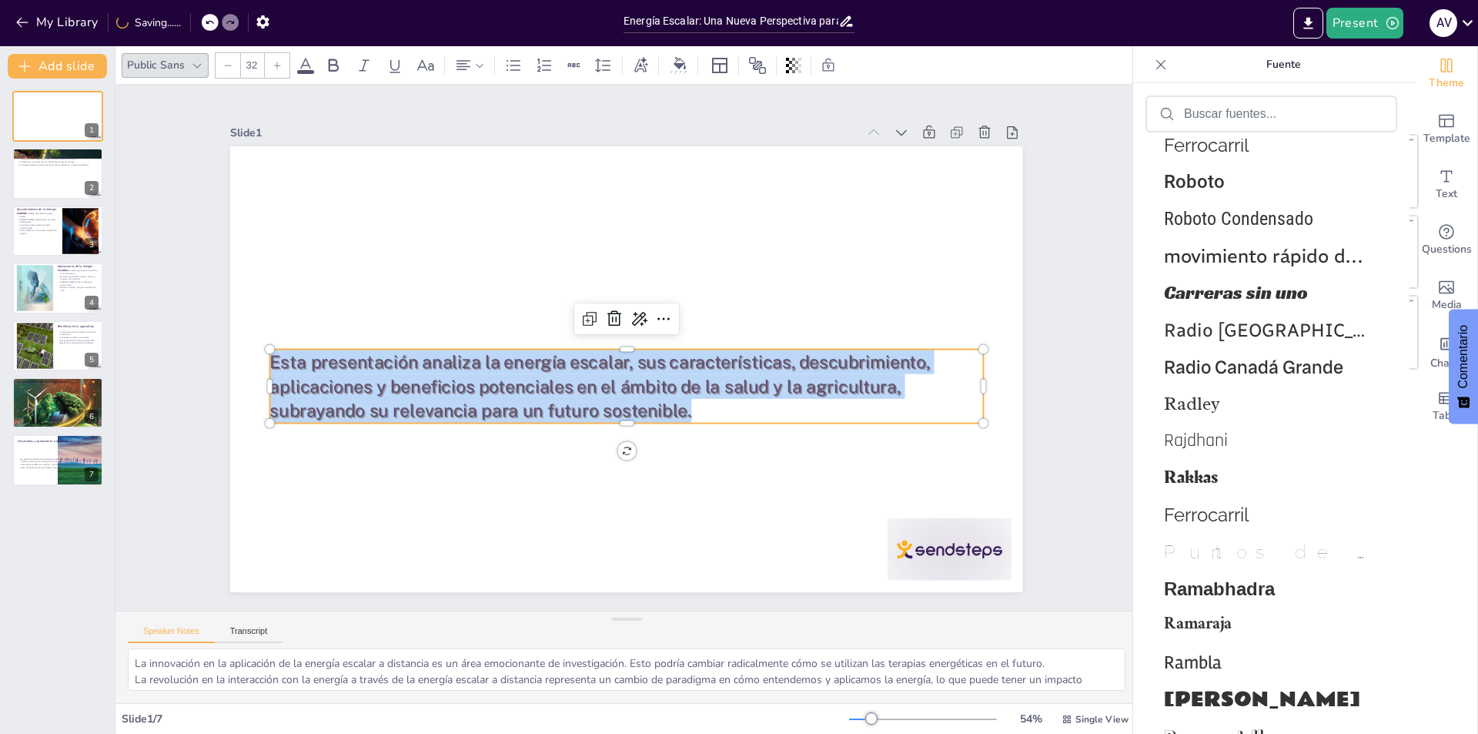
scroll to position [55196, 0]
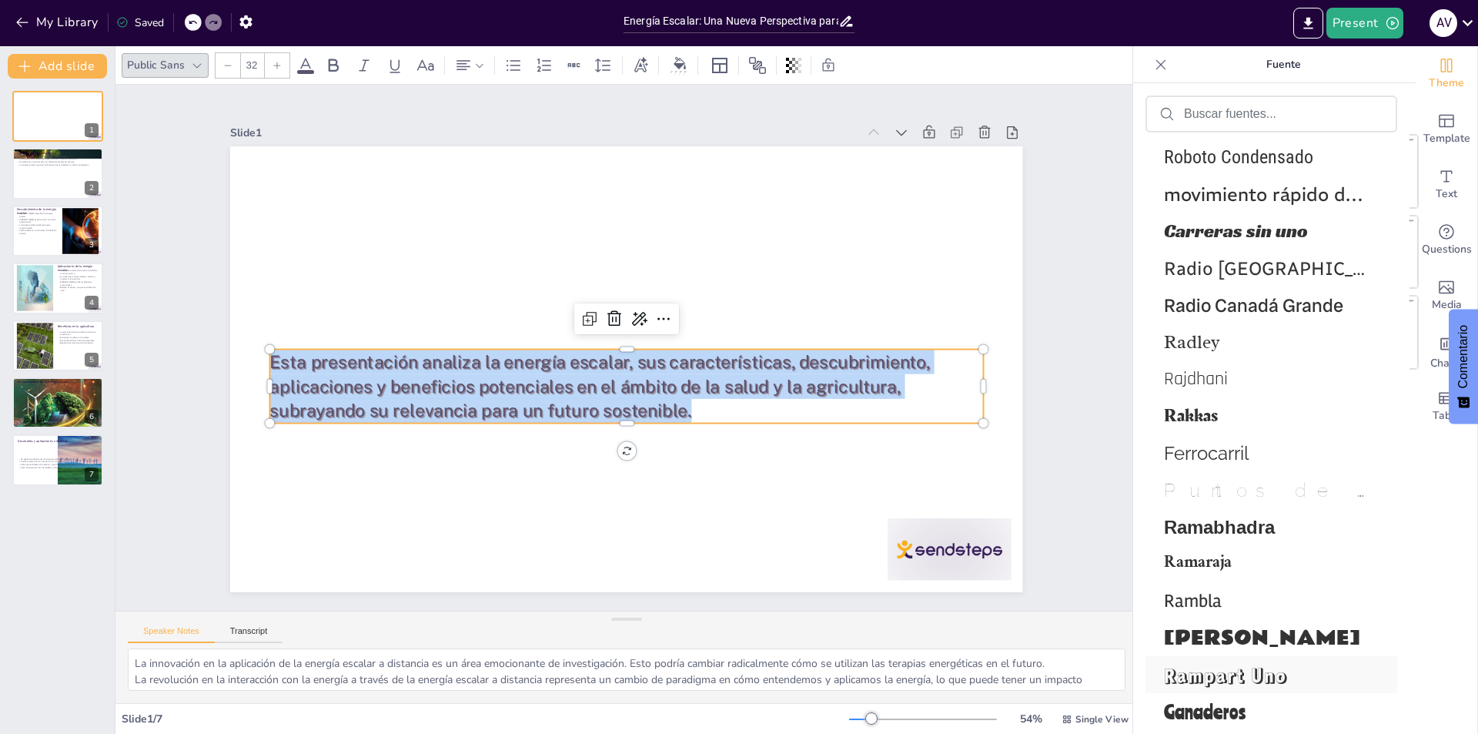
click at [1228, 675] on font "Rampart Uno" at bounding box center [1225, 674] width 123 height 27
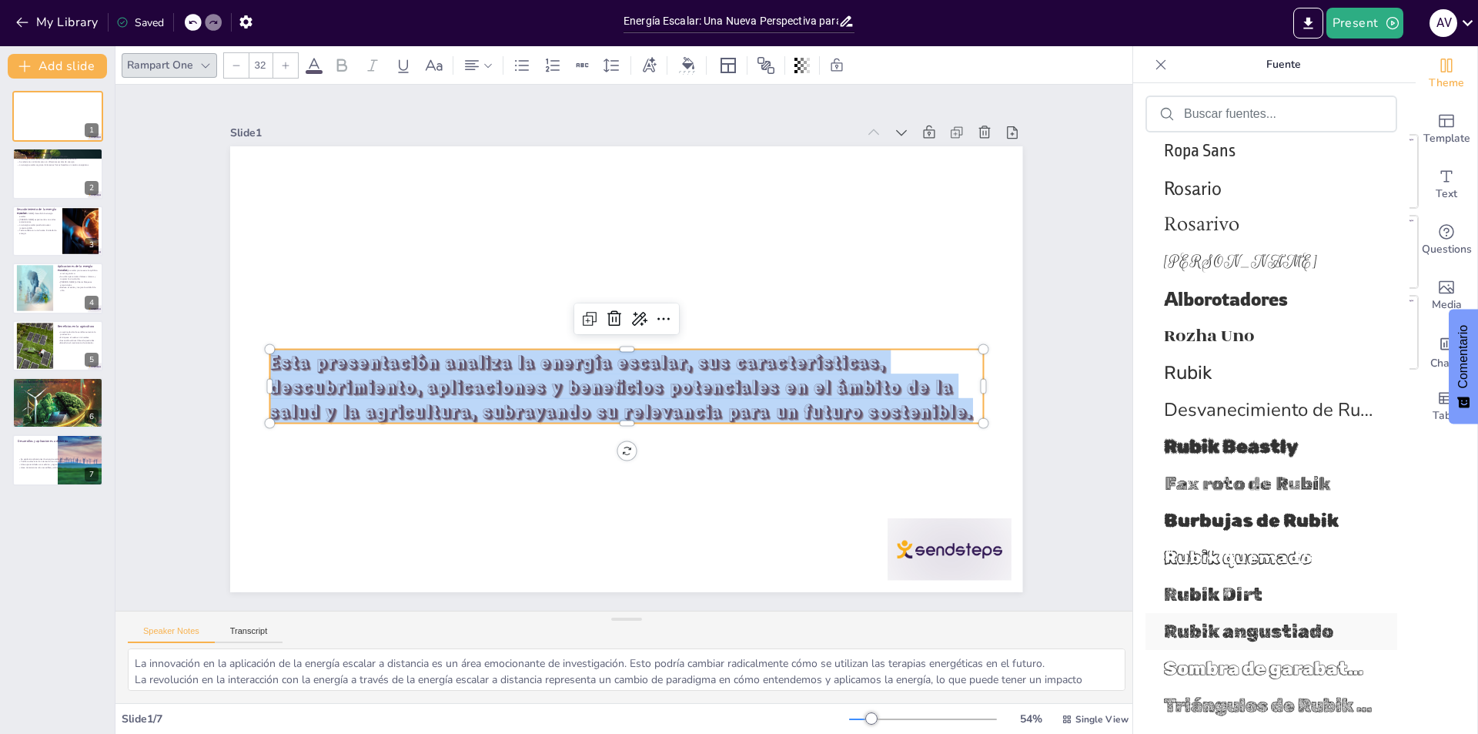
scroll to position [57451, 0]
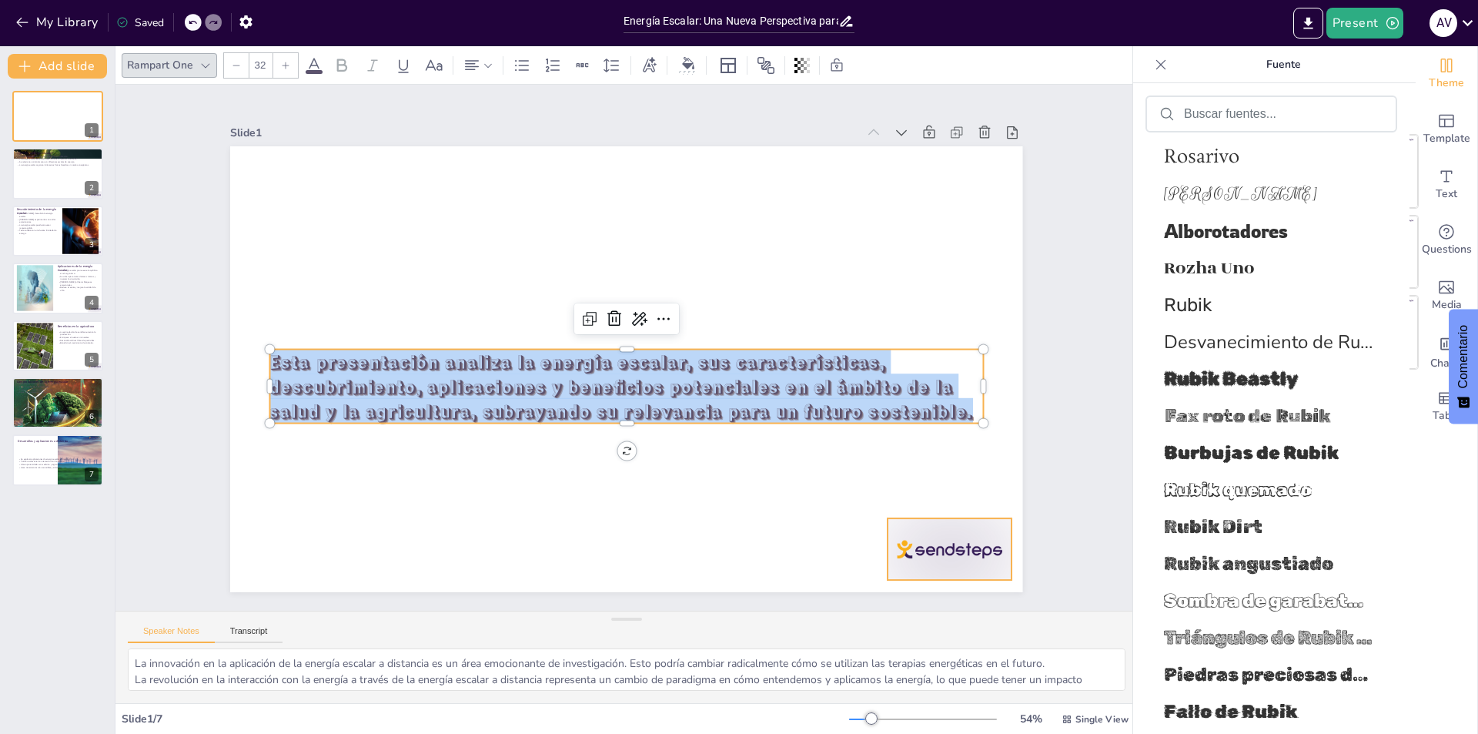
click at [902, 549] on div at bounding box center [950, 549] width 124 height 62
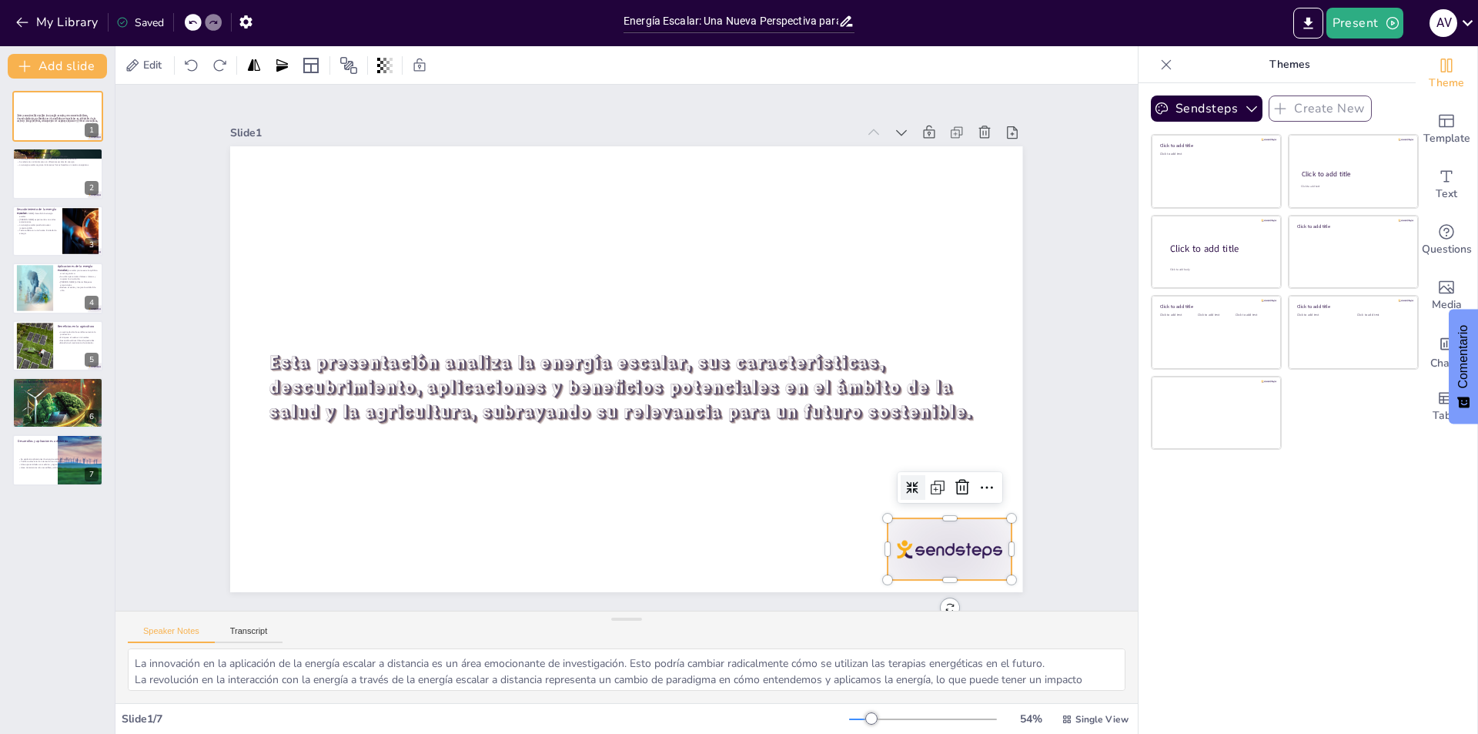
click at [919, 537] on div at bounding box center [950, 549] width 124 height 62
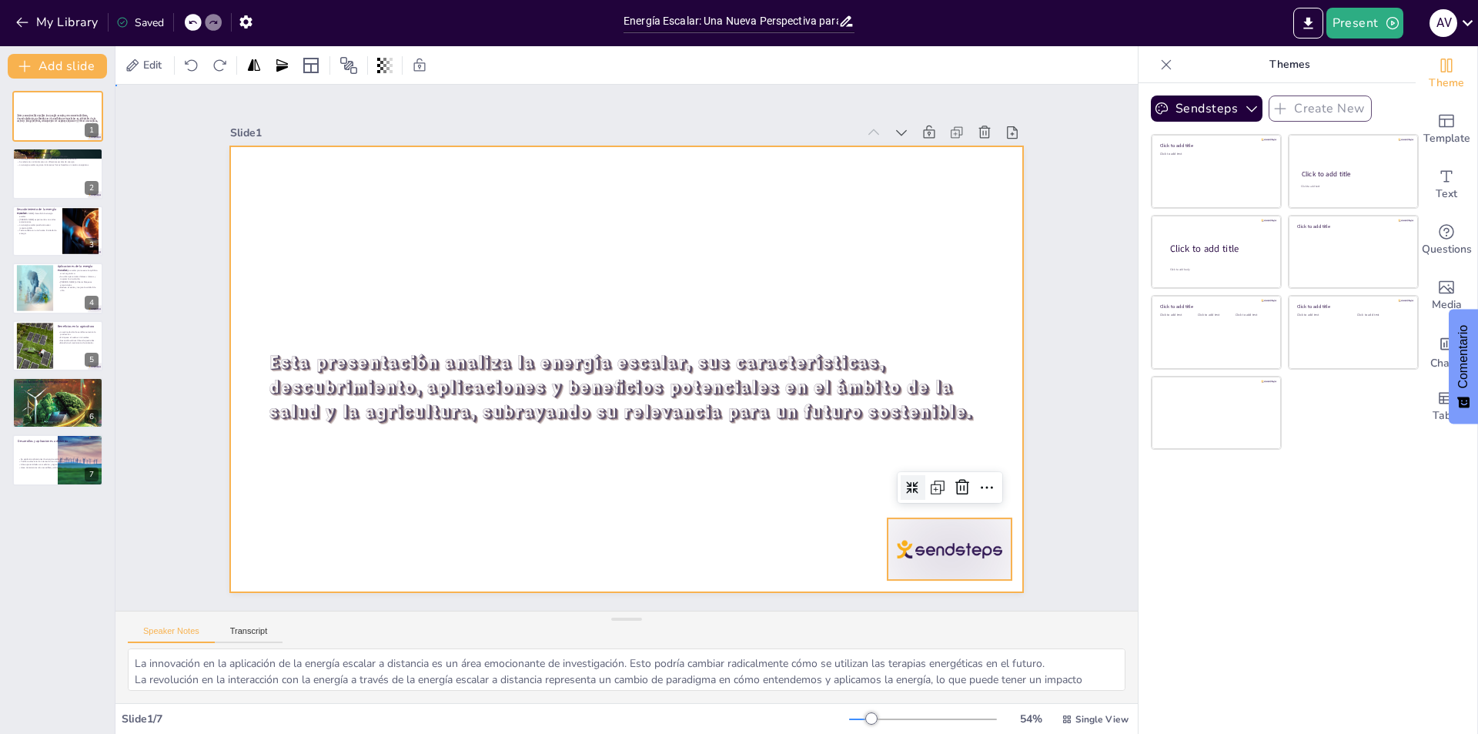
click at [795, 523] on div at bounding box center [626, 369] width 792 height 446
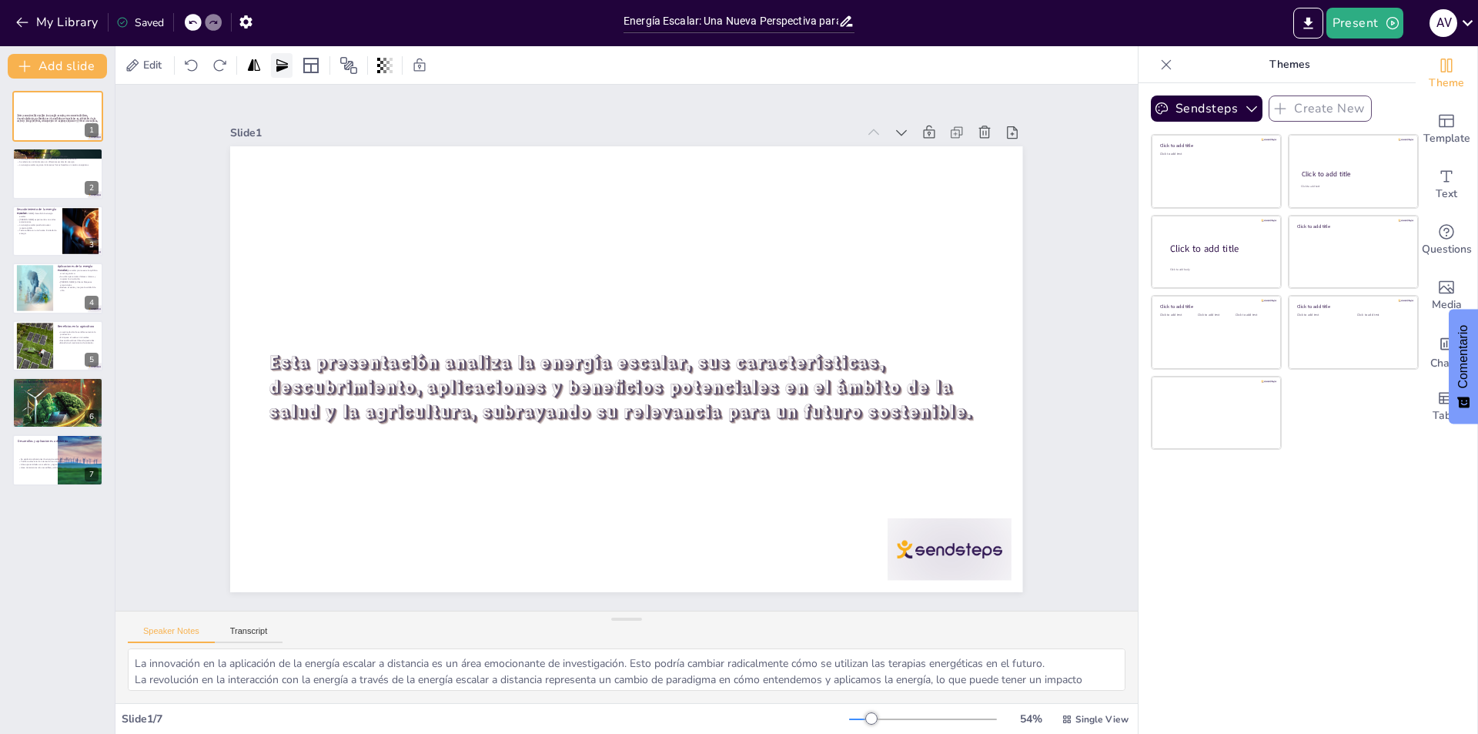
click at [283, 69] on icon at bounding box center [282, 65] width 12 height 12
click at [18, 21] on icon "button" at bounding box center [22, 23] width 12 height 10
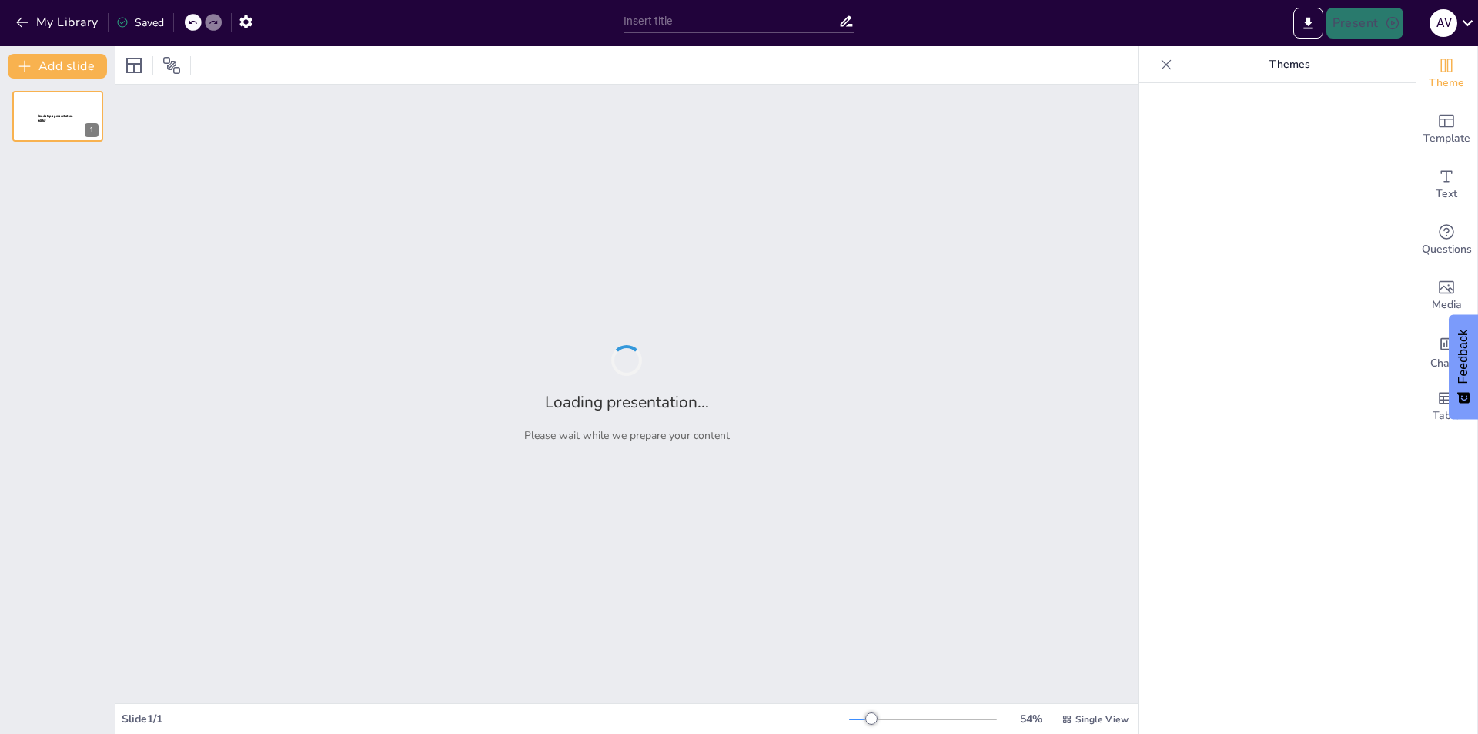
type input "Energía Escalar: Una Nueva Perspectiva para el Futuro Sostenible"
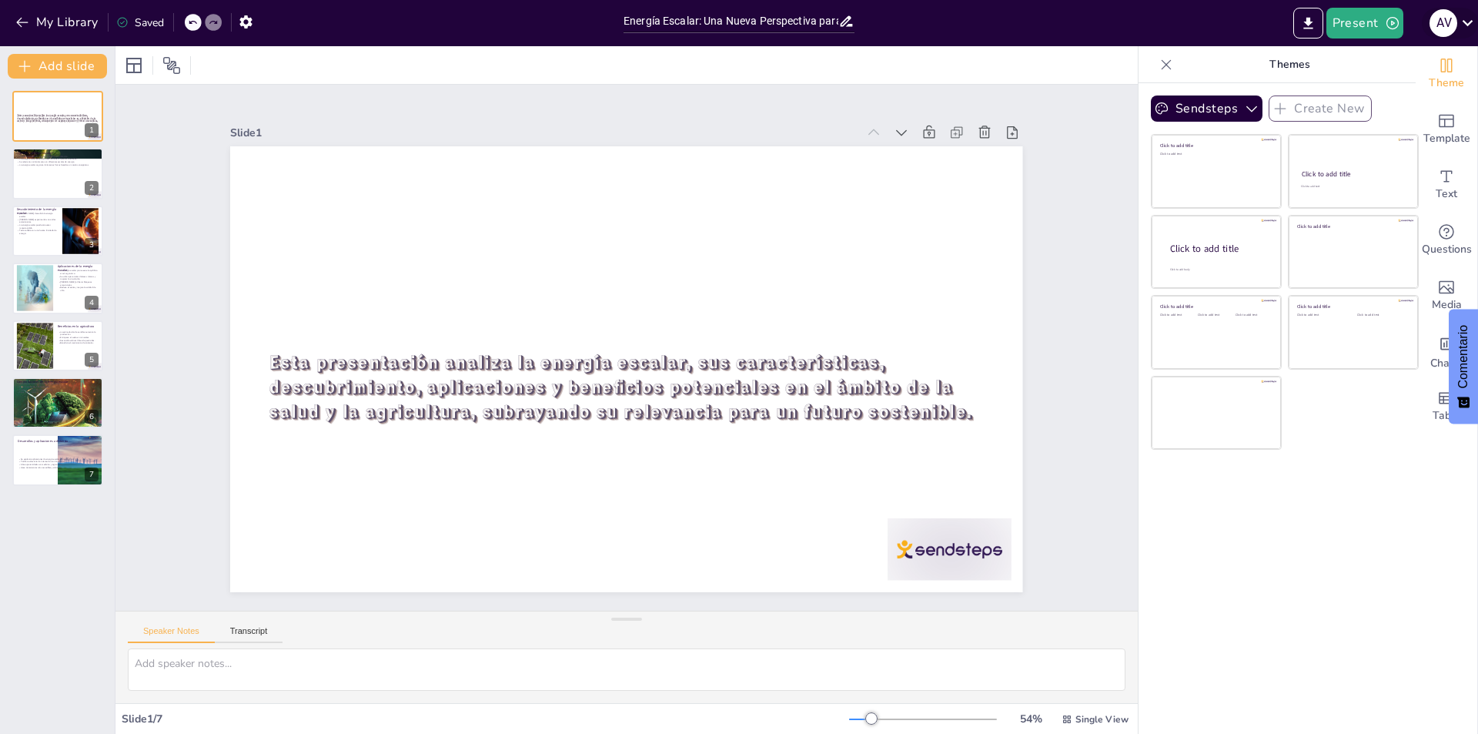
click at [1468, 23] on icon at bounding box center [1468, 22] width 21 height 21
click at [1381, 206] on font "Finalizar la sesión" at bounding box center [1381, 212] width 75 height 12
